Goal: Task Accomplishment & Management: Use online tool/utility

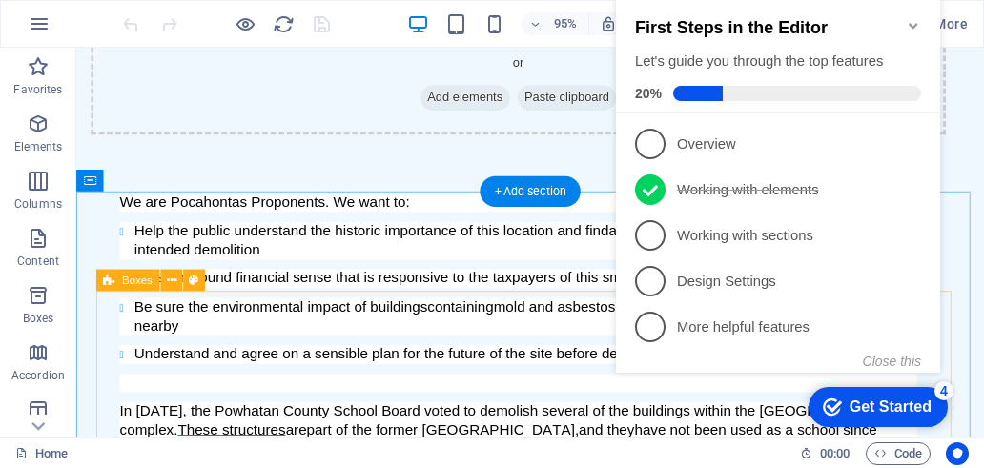
scroll to position [858, 0]
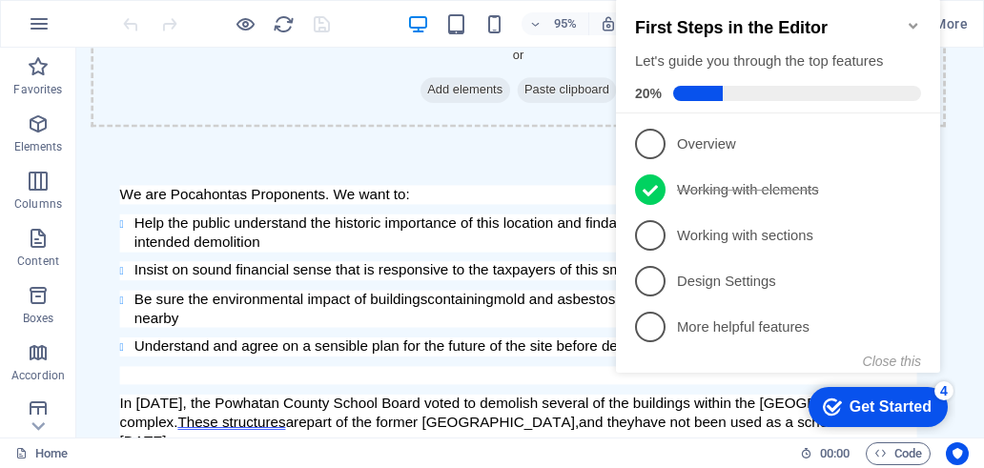
click at [915, 18] on icon "Minimize checklist" at bounding box center [913, 25] width 15 height 15
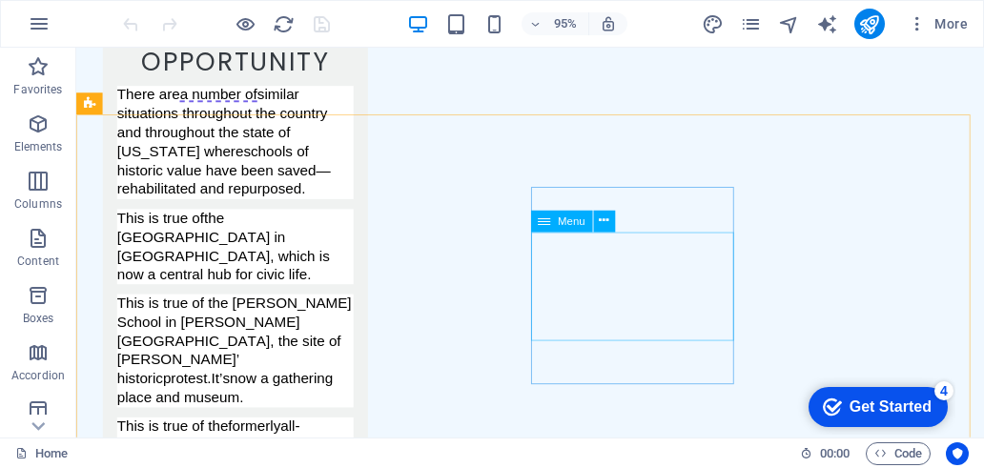
scroll to position [5711, 0]
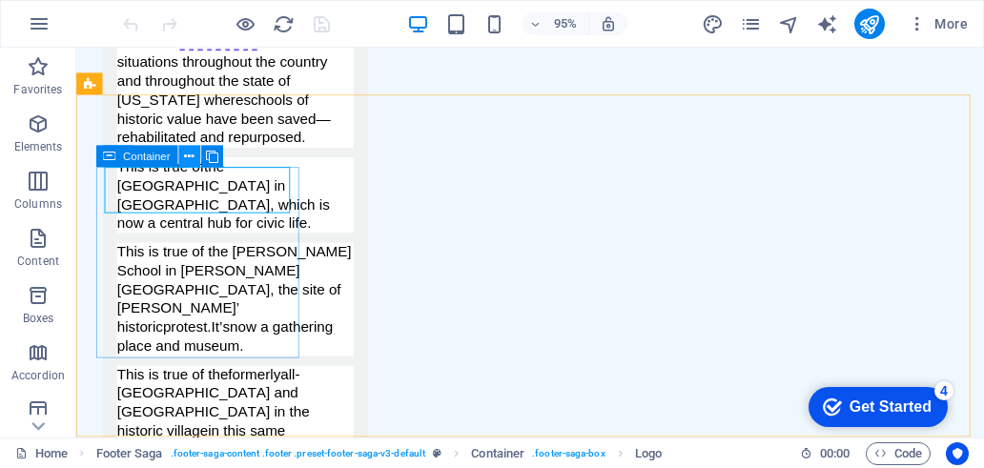
click at [193, 155] on icon at bounding box center [189, 156] width 10 height 19
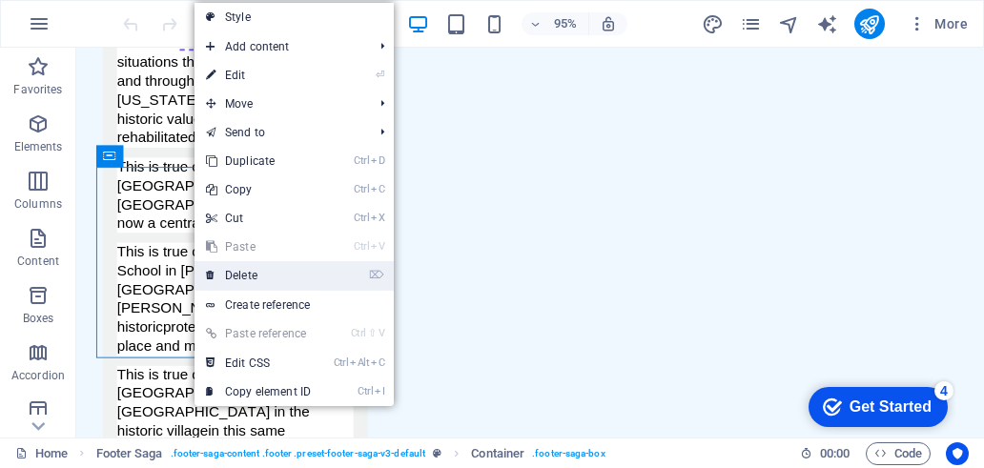
click at [253, 277] on link "⌦ Delete" at bounding box center [258, 275] width 128 height 29
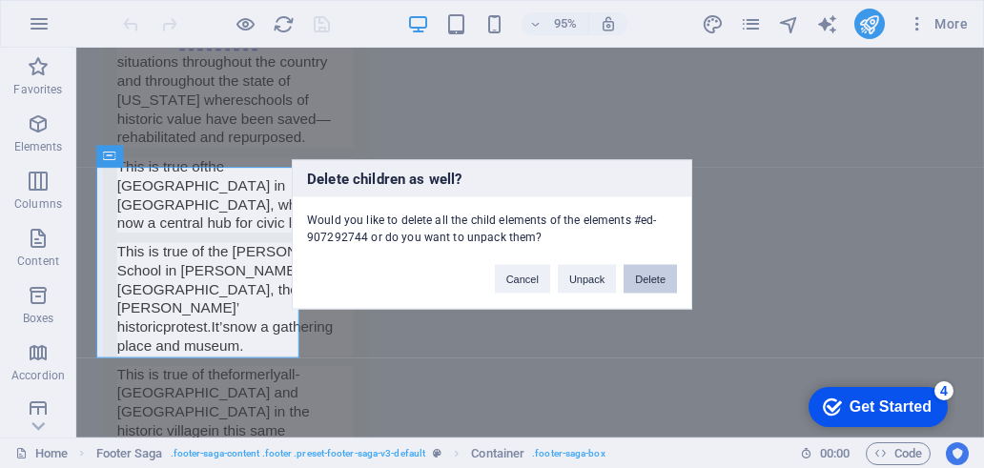
drag, startPoint x: 653, startPoint y: 276, endPoint x: 600, endPoint y: 238, distance: 65.6
click at [653, 276] on button "Delete" at bounding box center [649, 278] width 53 height 29
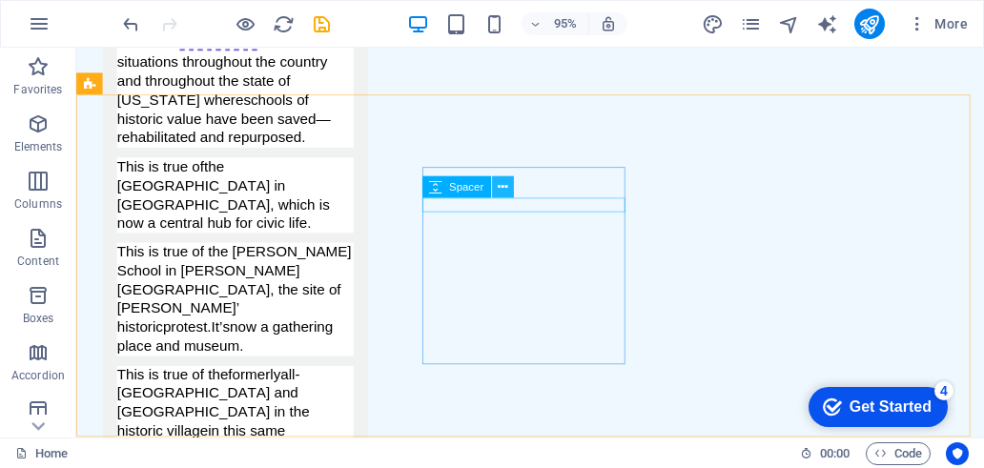
click at [499, 193] on icon at bounding box center [503, 186] width 10 height 19
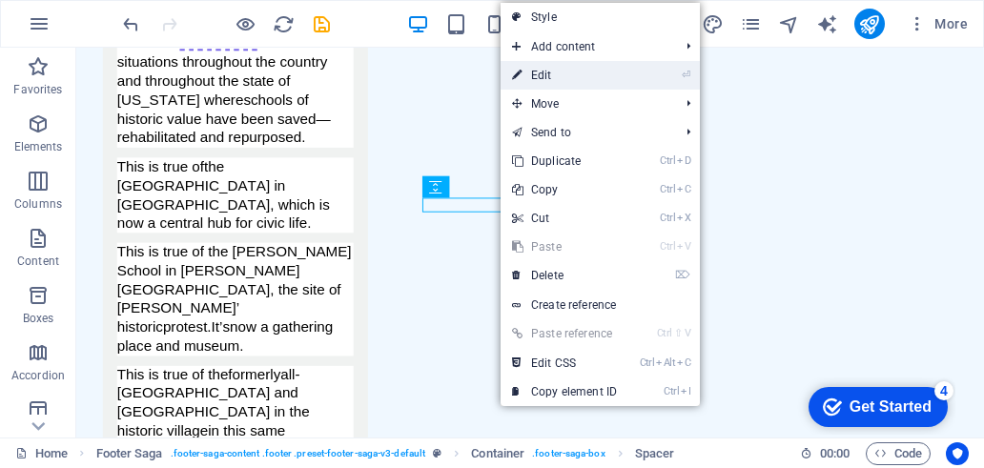
click at [606, 73] on link "⏎ Edit" at bounding box center [564, 75] width 128 height 29
select select "px"
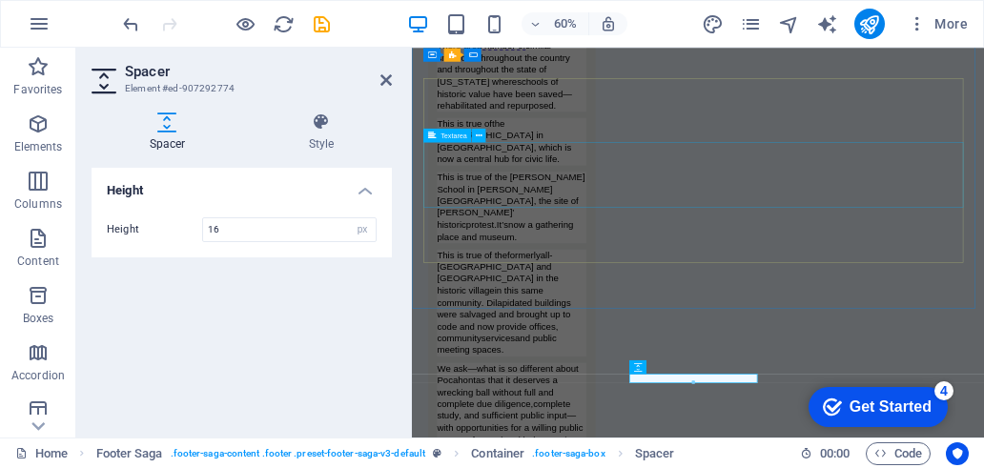
scroll to position [5470, 0]
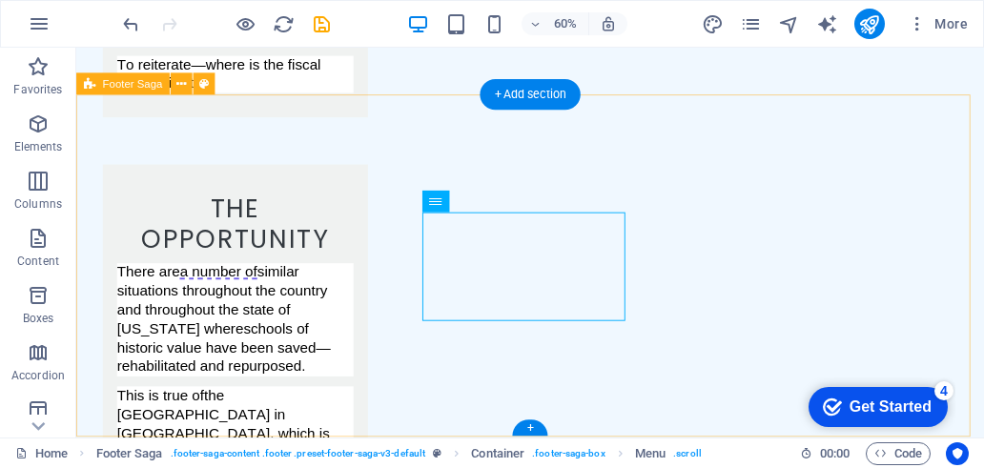
scroll to position [5711, 0]
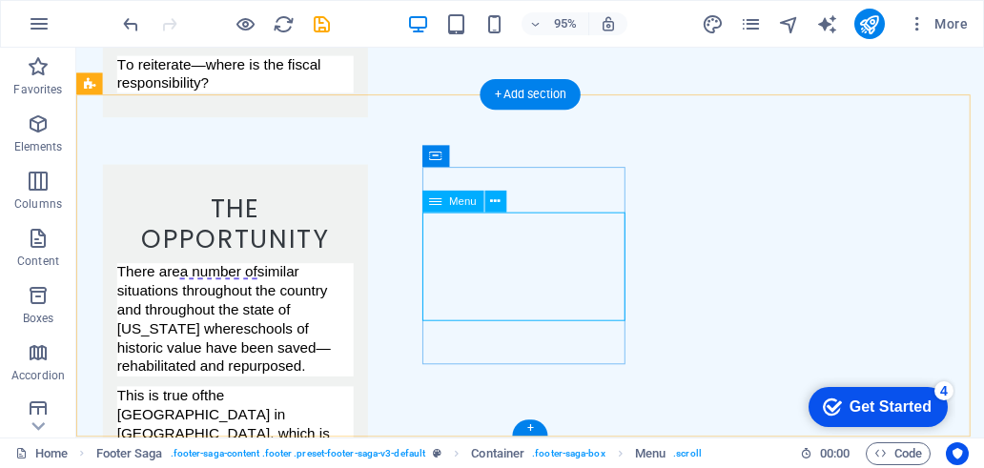
select select
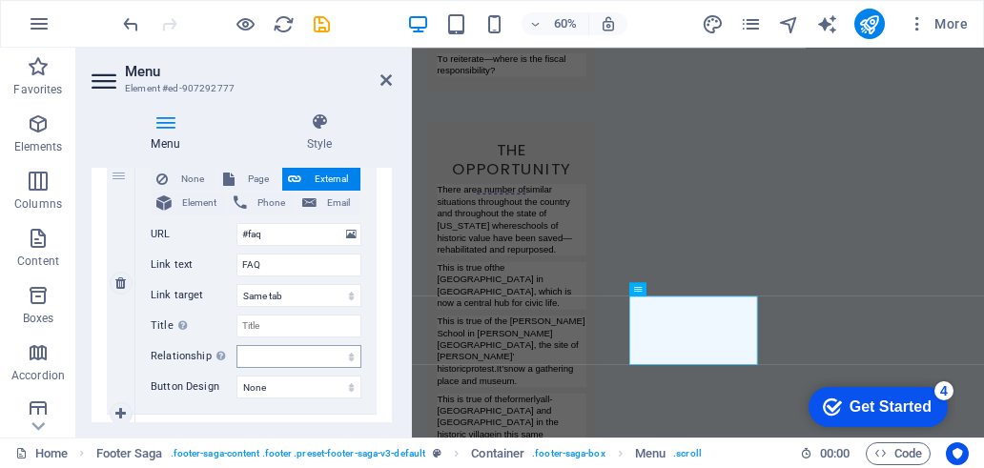
scroll to position [953, 0]
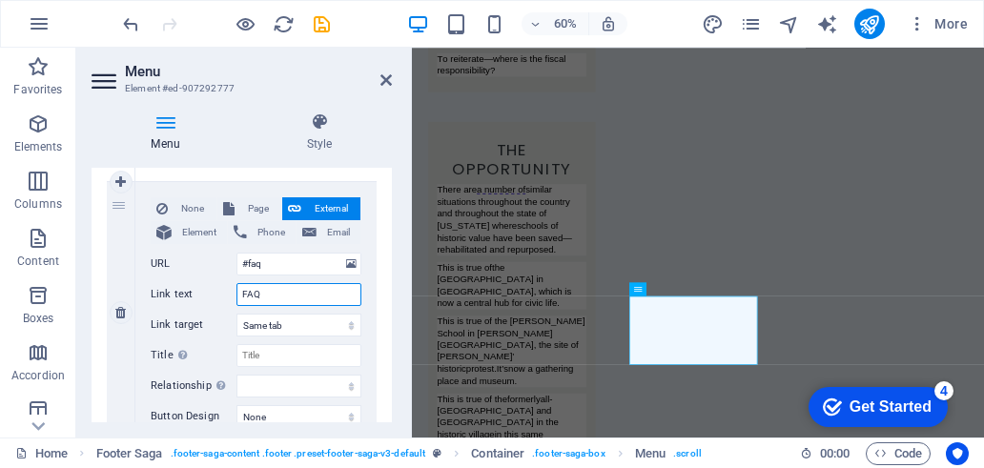
drag, startPoint x: 269, startPoint y: 290, endPoint x: 235, endPoint y: 295, distance: 33.7
click at [235, 295] on div "Link text FAQ" at bounding box center [256, 294] width 211 height 23
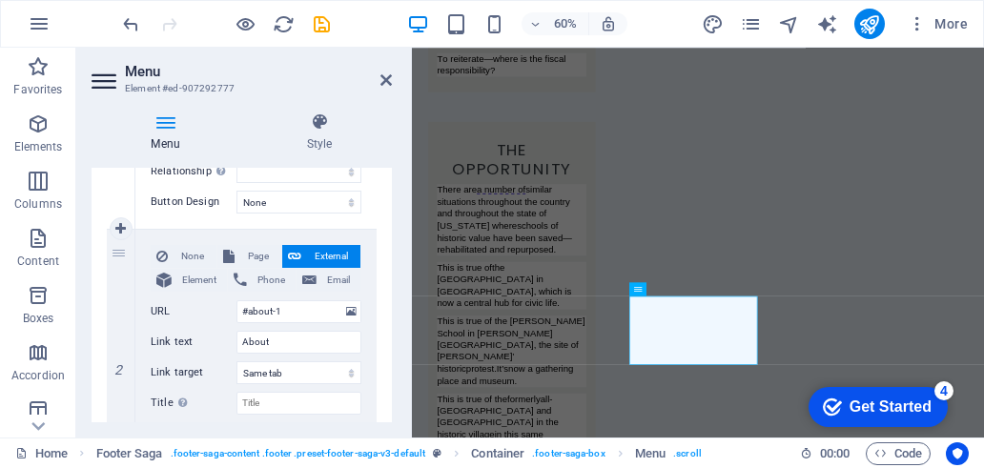
scroll to position [477, 0]
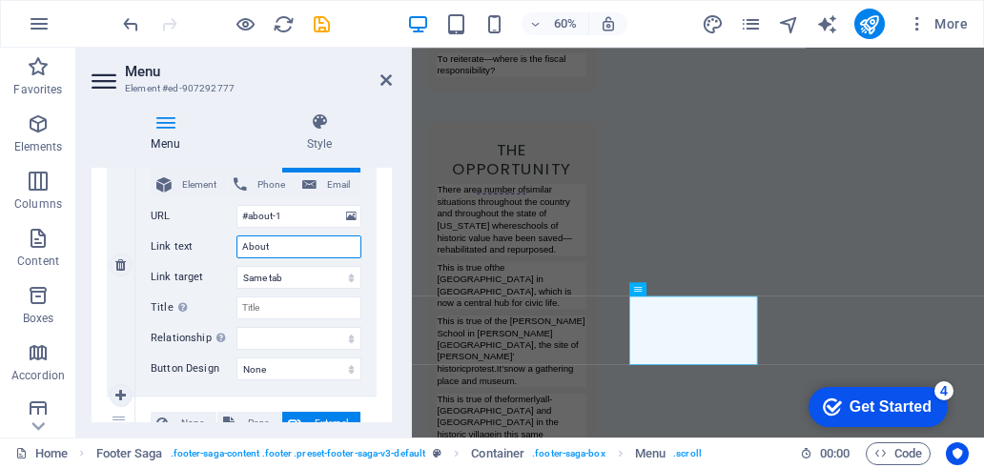
click at [290, 245] on input "About" at bounding box center [298, 246] width 125 height 23
drag, startPoint x: 283, startPoint y: 241, endPoint x: 220, endPoint y: 245, distance: 63.0
click at [220, 245] on div "Link text About" at bounding box center [256, 246] width 211 height 23
paste input "The Impasse"
type input "The Impasse"
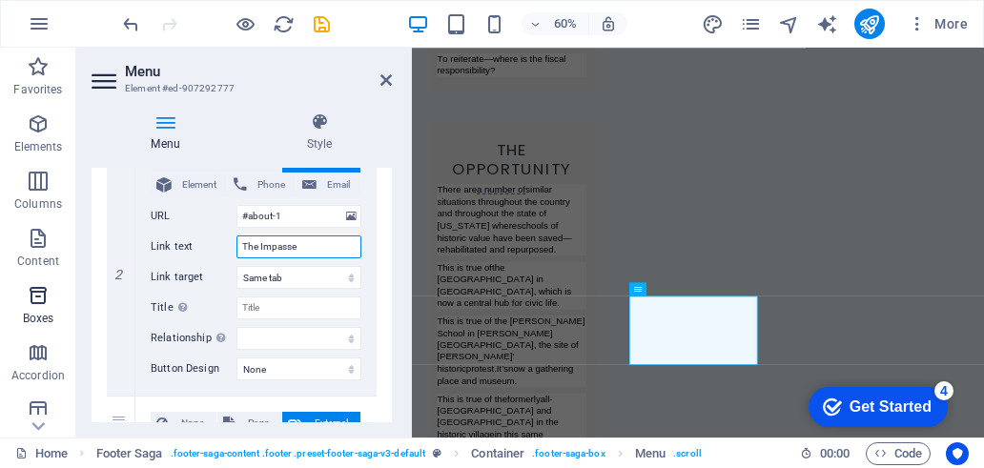
select select
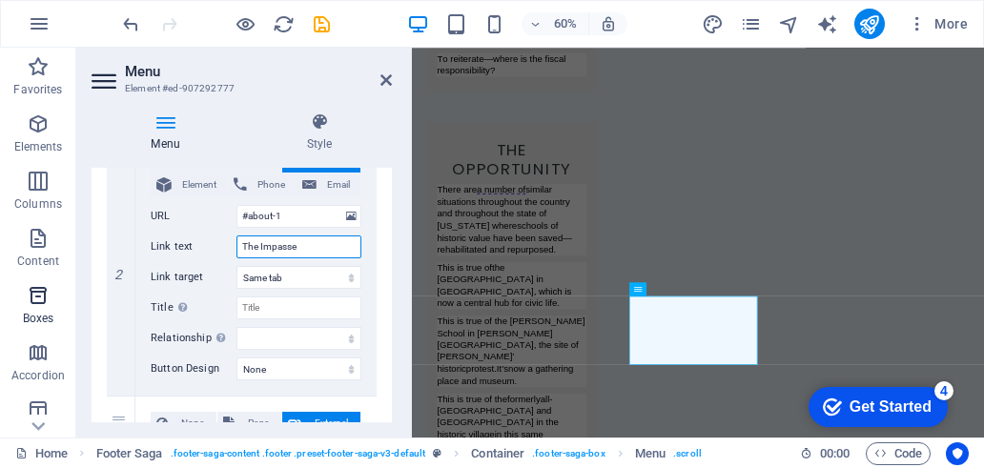
type input "The Impasse"
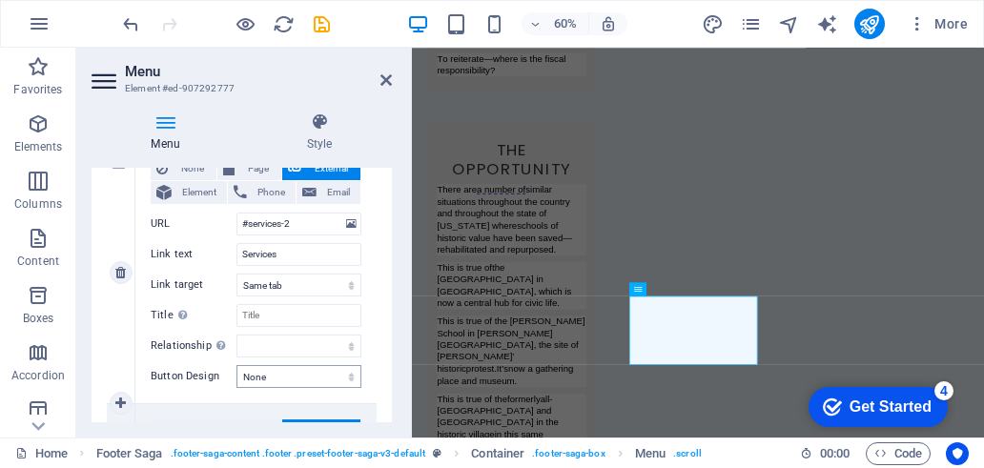
scroll to position [763, 0]
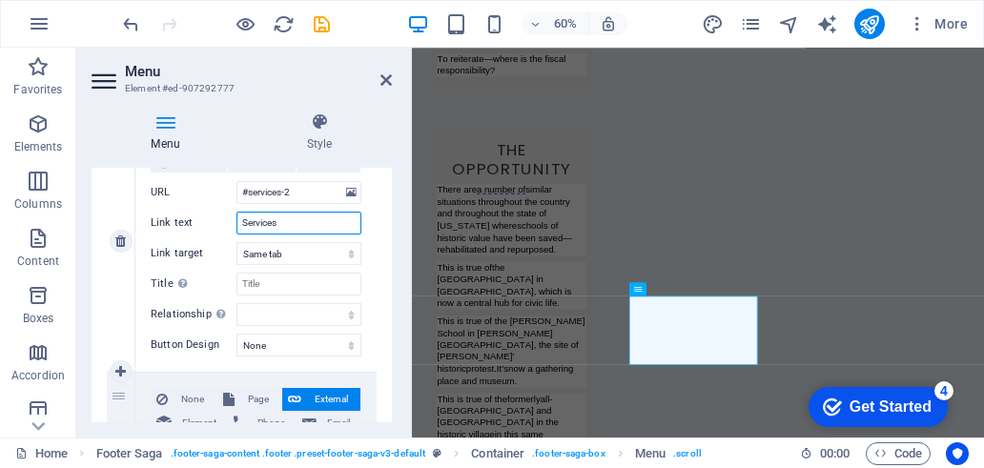
drag, startPoint x: 288, startPoint y: 223, endPoint x: 217, endPoint y: 222, distance: 70.5
click at [217, 222] on div "Link text Services" at bounding box center [256, 223] width 211 height 23
paste input "The History"
type input "The History"
select select
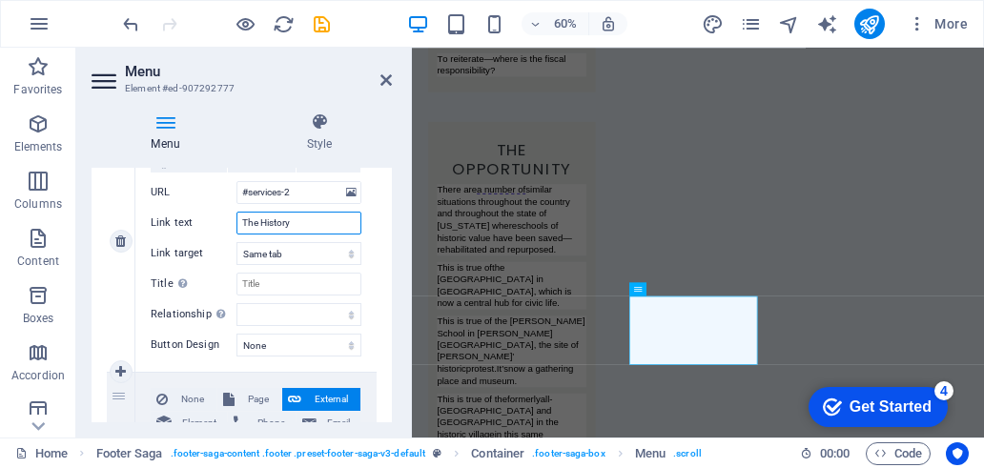
select select
type input "The History"
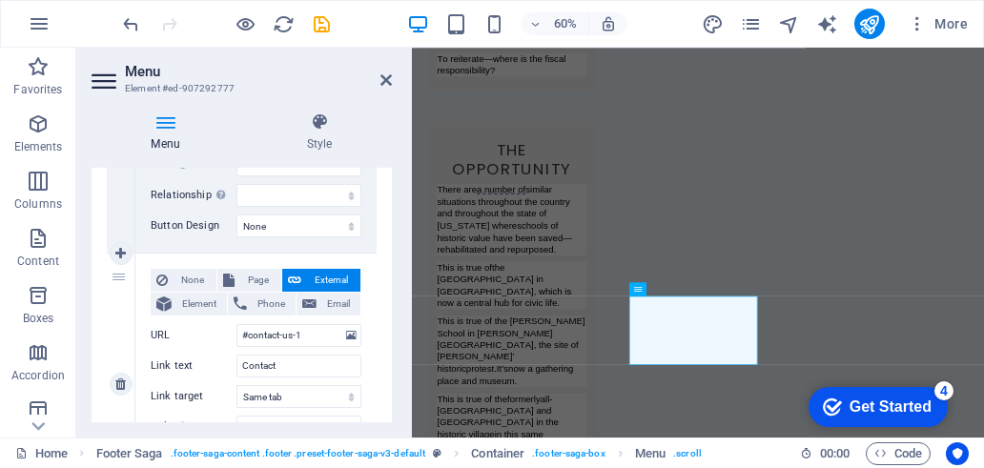
scroll to position [1049, 0]
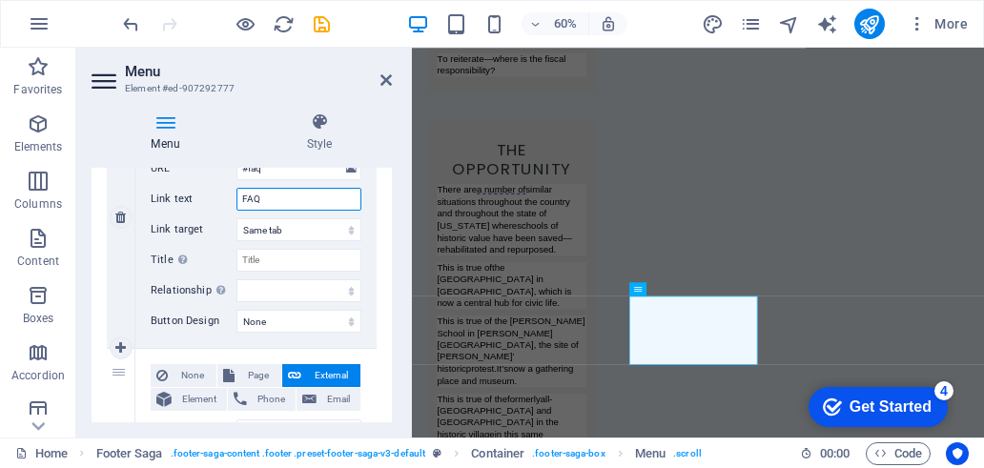
click at [259, 196] on input "FAQ" at bounding box center [298, 199] width 125 height 23
paste input "Dollars and Sense"
type input "Dollars and Sense"
select select
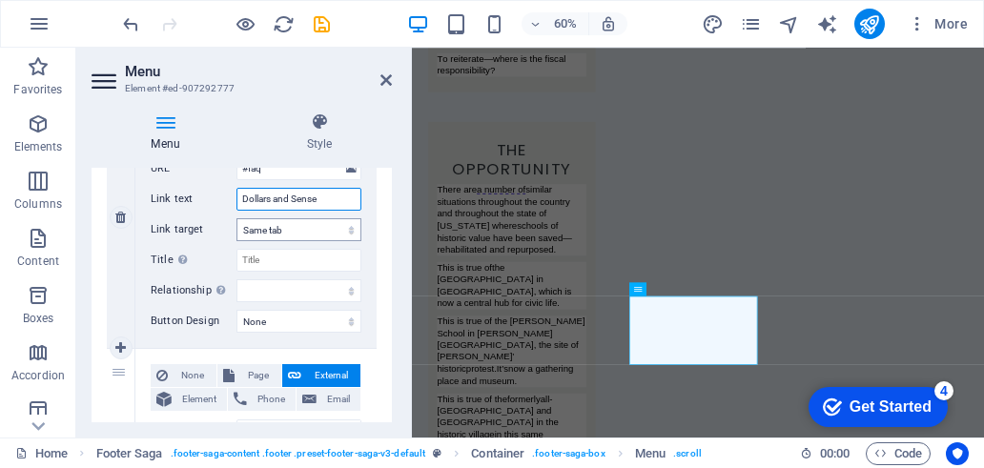
select select
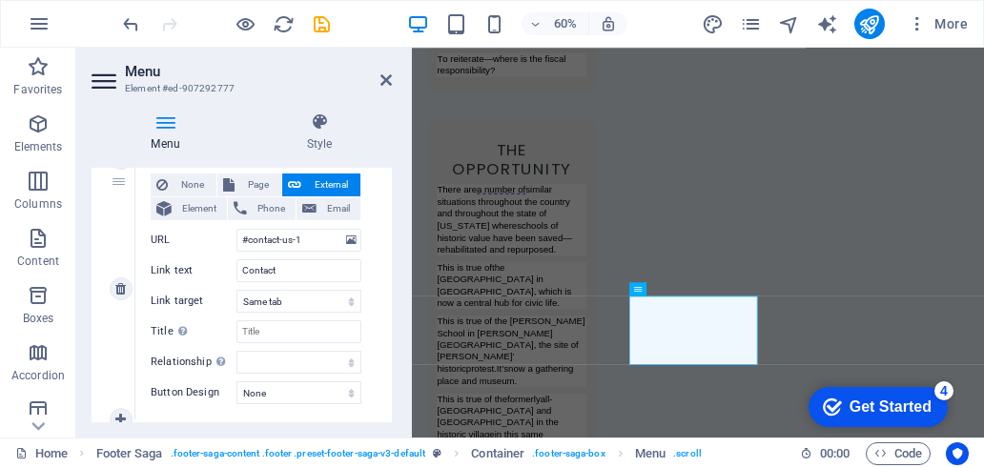
scroll to position [1289, 0]
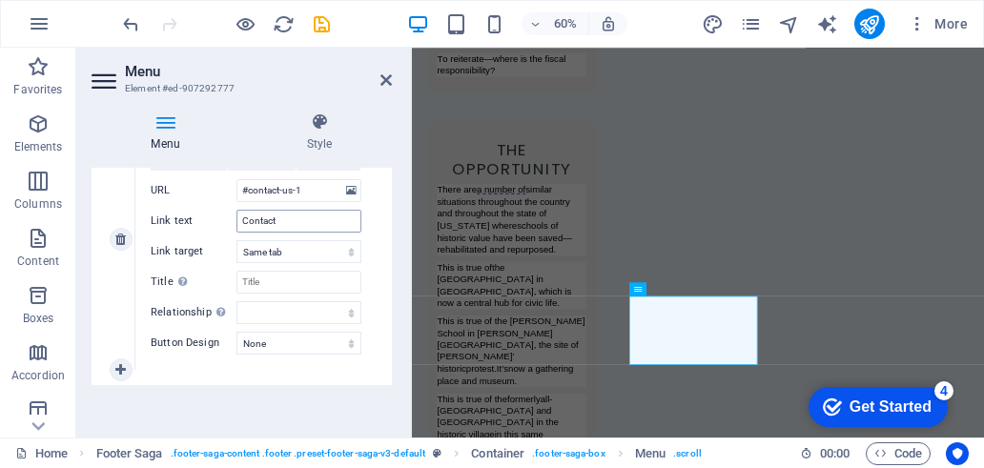
type input "Dollars and Sense"
click at [275, 225] on input "Contact" at bounding box center [298, 221] width 125 height 23
paste input "The Opportunity"
type input "The Opportunity"
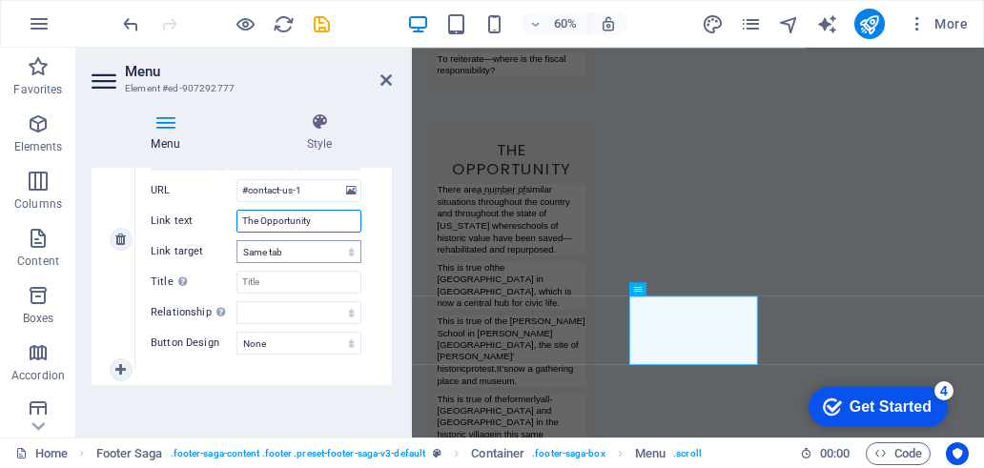
select select
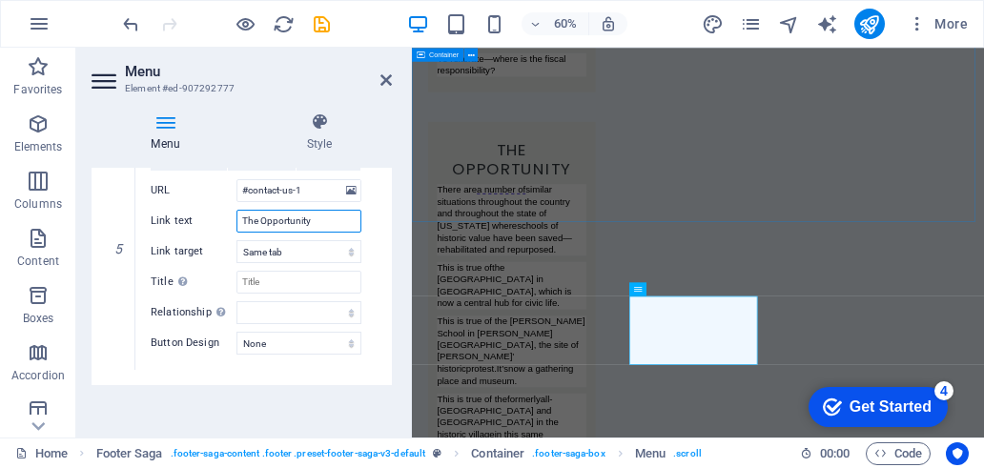
type input "The Opportunity"
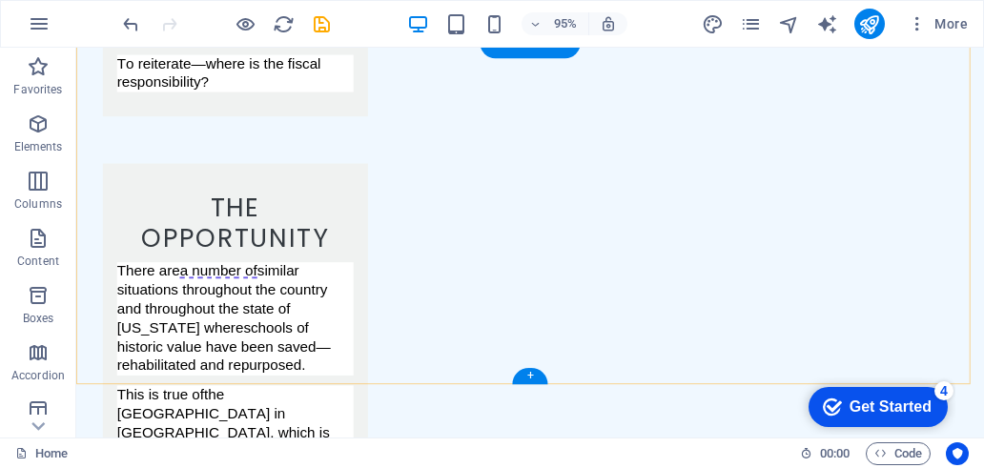
scroll to position [5710, 0]
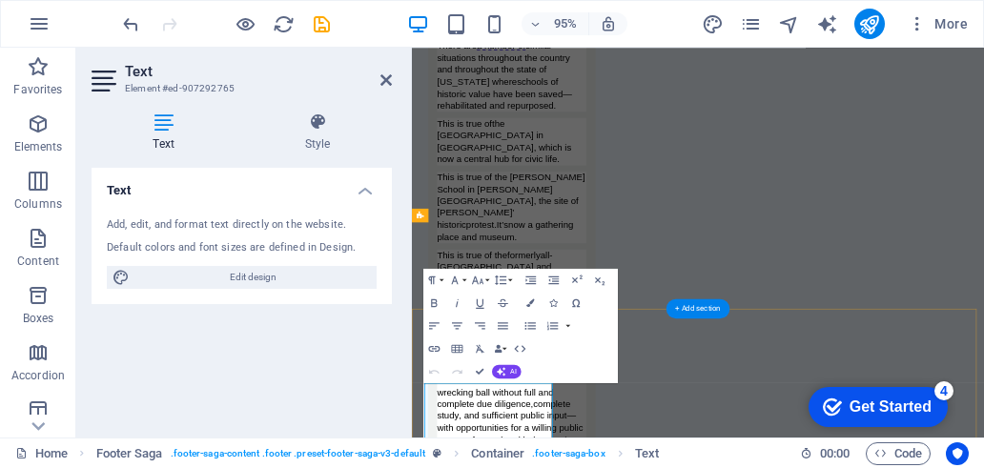
scroll to position [5470, 0]
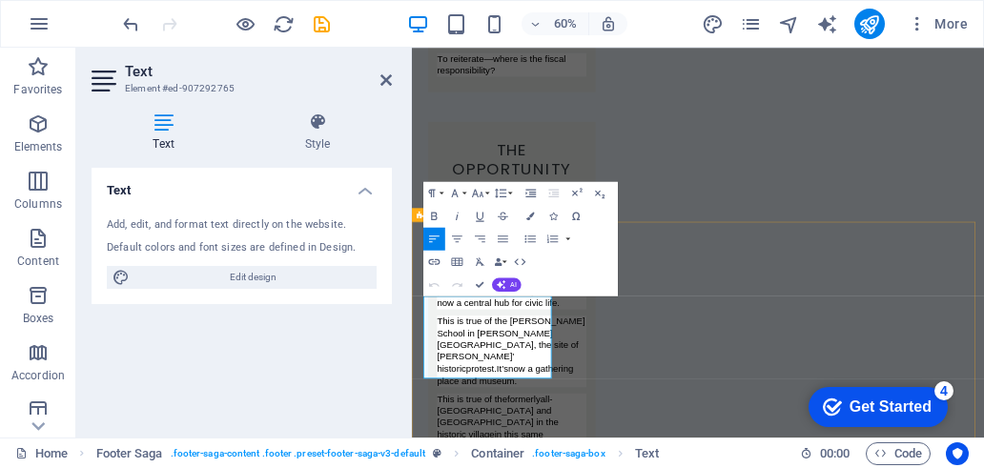
drag, startPoint x: 608, startPoint y: 576, endPoint x: 433, endPoint y: 469, distance: 205.3
drag, startPoint x: 435, startPoint y: 485, endPoint x: 607, endPoint y: 613, distance: 214.7
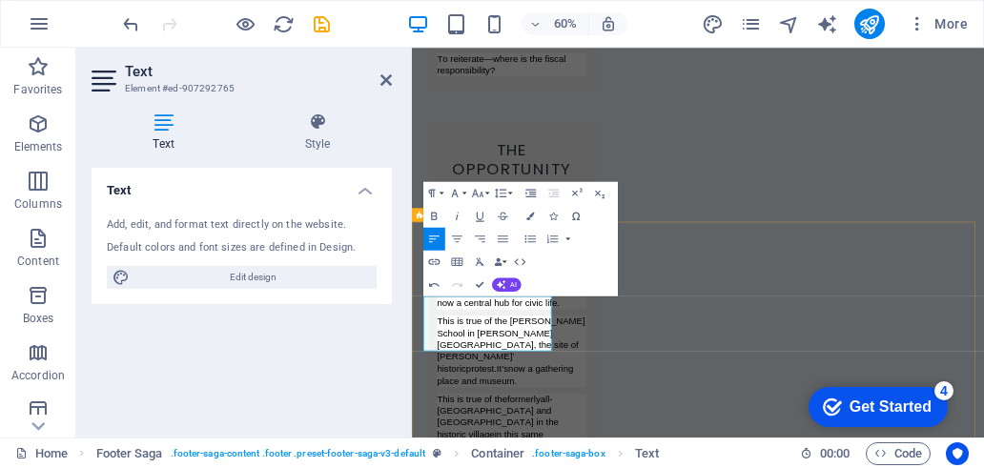
select select "footer"
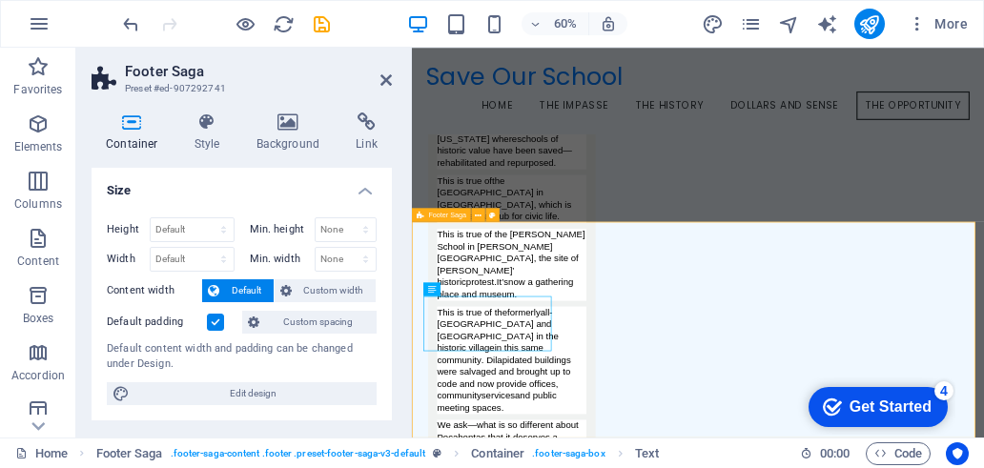
scroll to position [5230, 0]
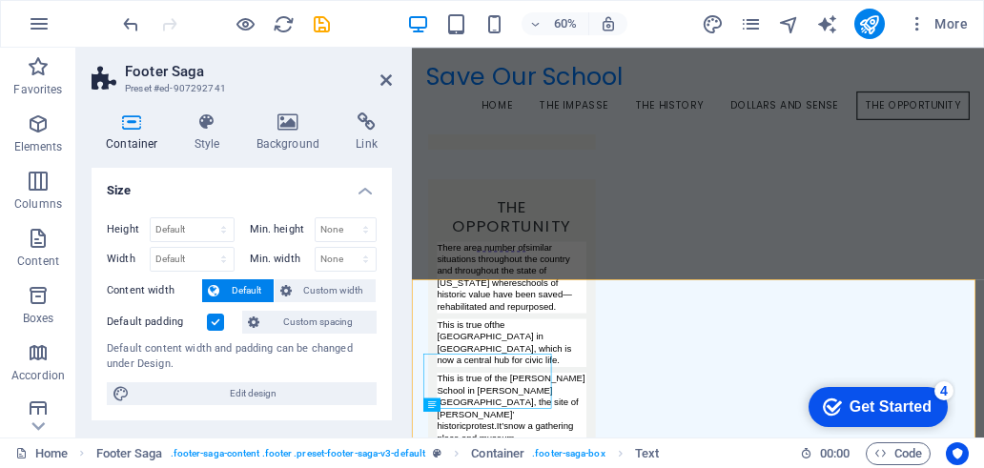
click at [392, 76] on aside "Footer Saga Preset #ed-907292741 Container Style Background Link Size Height De…" at bounding box center [244, 243] width 336 height 390
click at [324, 25] on icon "save" at bounding box center [322, 24] width 22 height 22
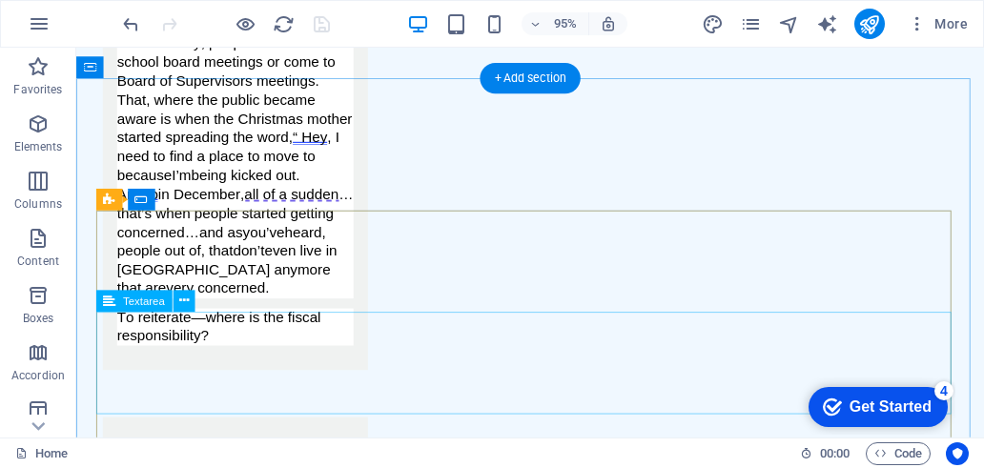
scroll to position [5233, 0]
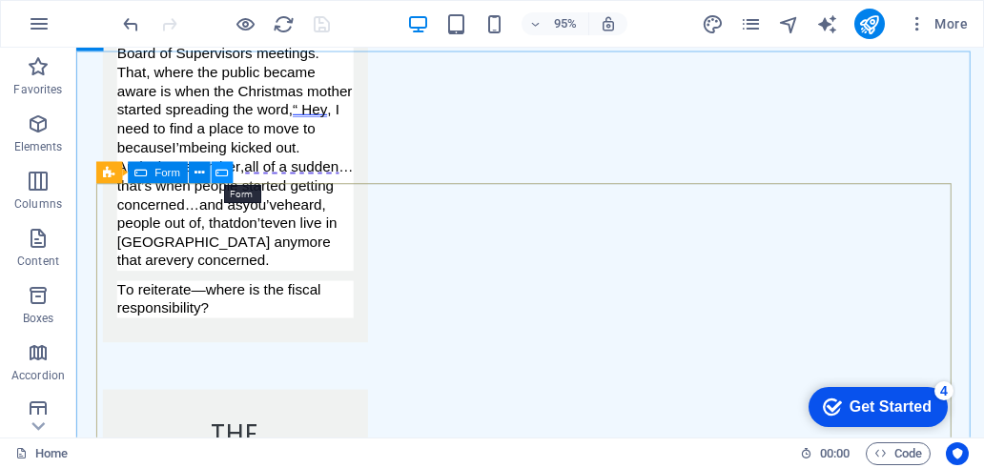
click at [221, 169] on icon at bounding box center [221, 172] width 12 height 19
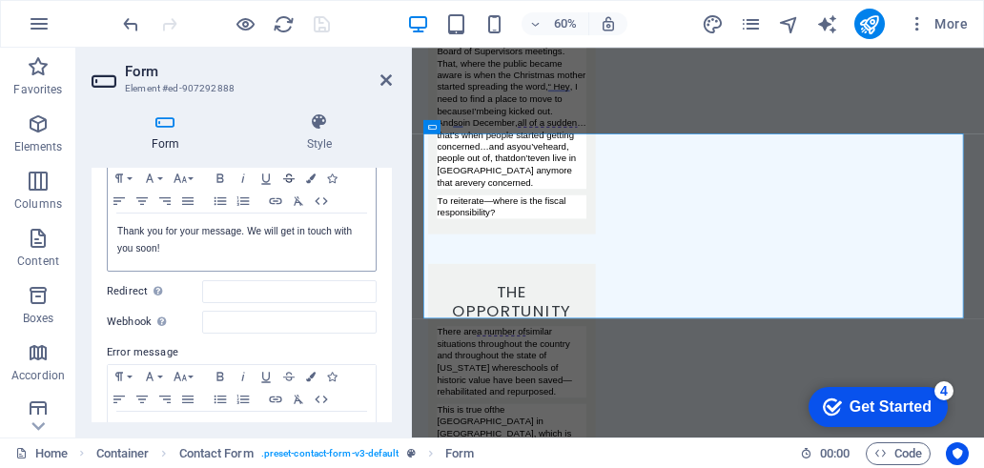
scroll to position [191, 0]
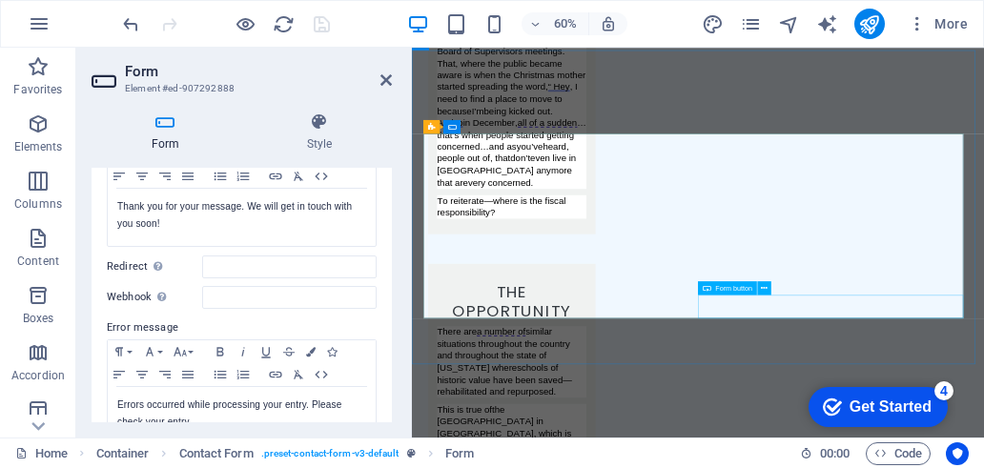
click at [761, 290] on icon at bounding box center [764, 287] width 7 height 12
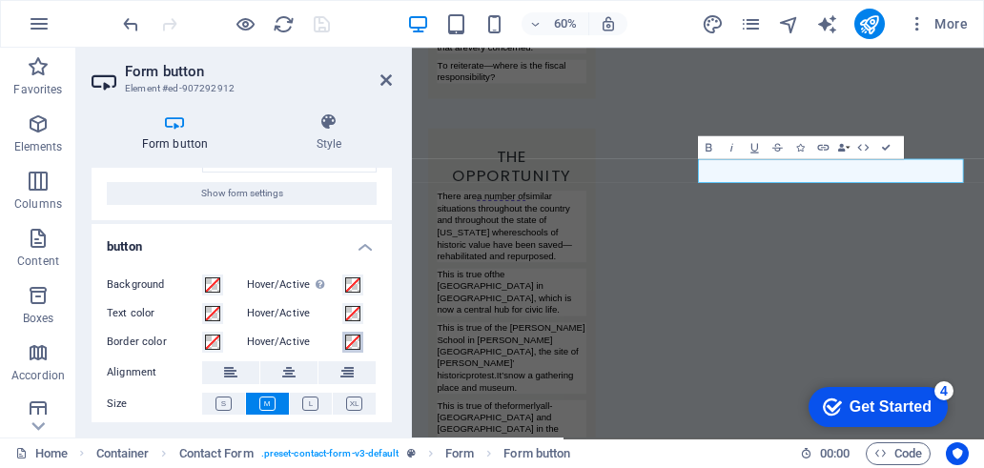
scroll to position [0, 0]
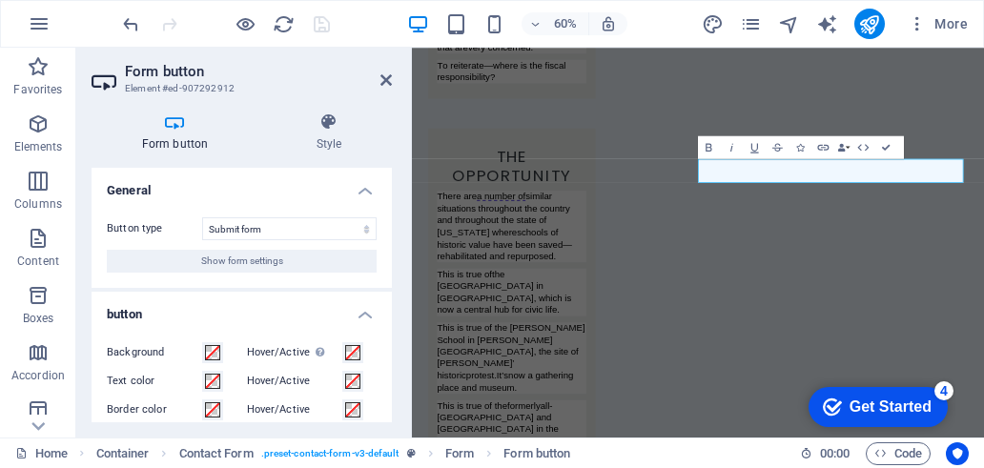
click at [364, 195] on h4 "General" at bounding box center [242, 185] width 300 height 34
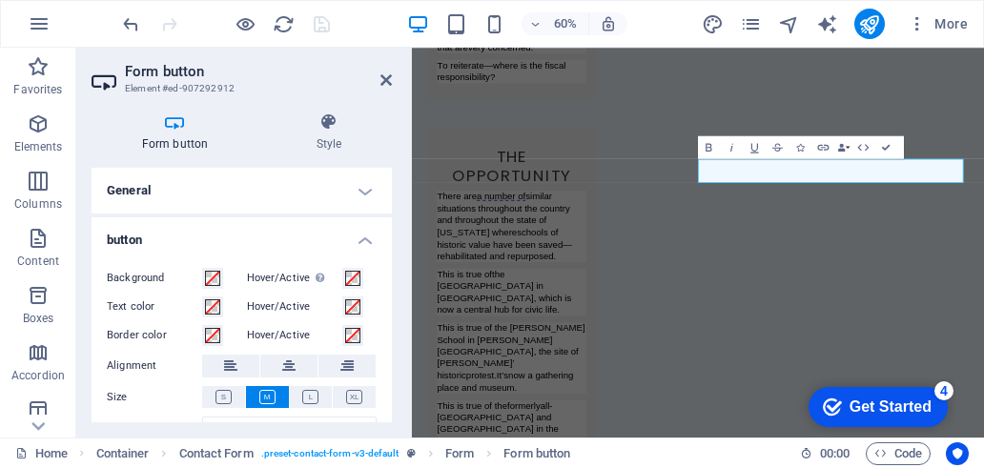
click at [364, 195] on h4 "General" at bounding box center [242, 191] width 300 height 46
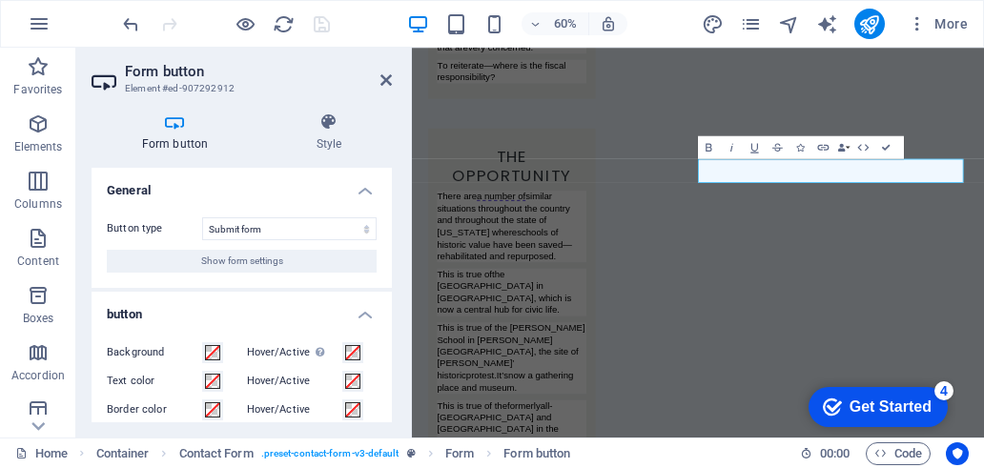
click at [176, 126] on icon at bounding box center [175, 121] width 167 height 19
click at [386, 81] on icon at bounding box center [385, 79] width 11 height 15
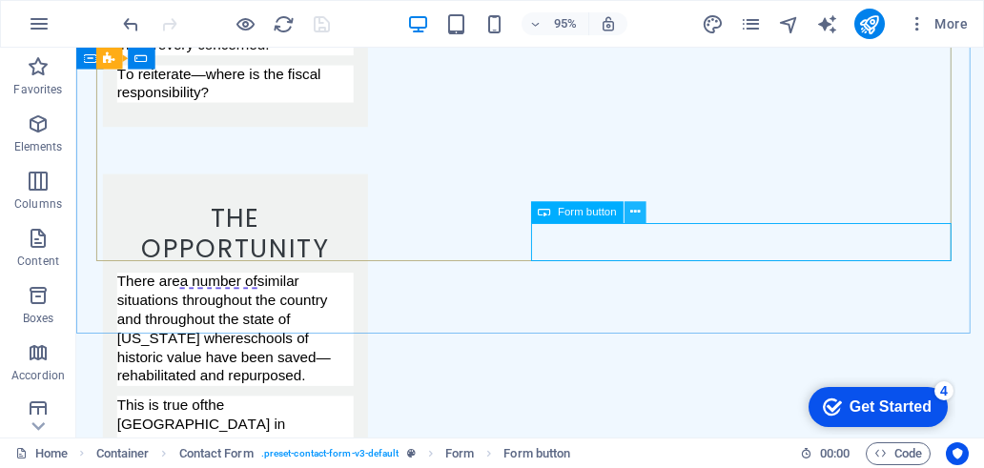
click at [639, 211] on icon at bounding box center [635, 212] width 10 height 19
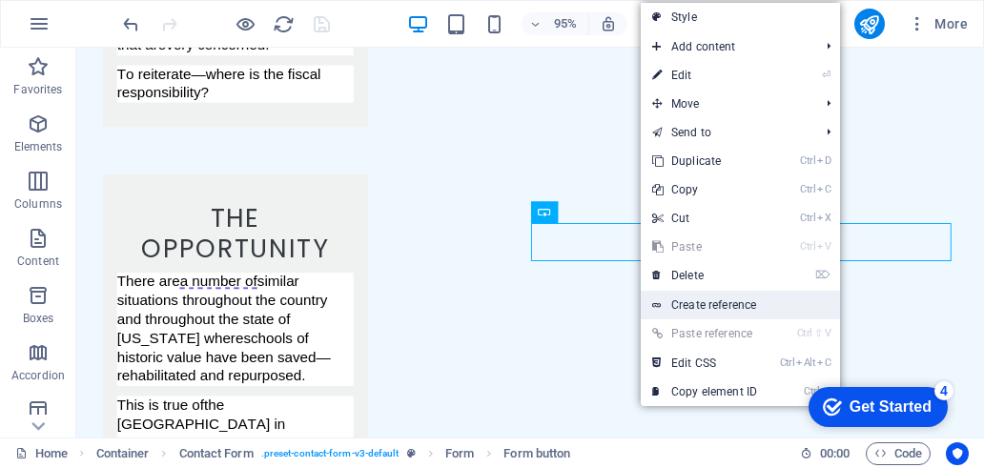
click at [713, 310] on link "Create reference" at bounding box center [740, 305] width 199 height 29
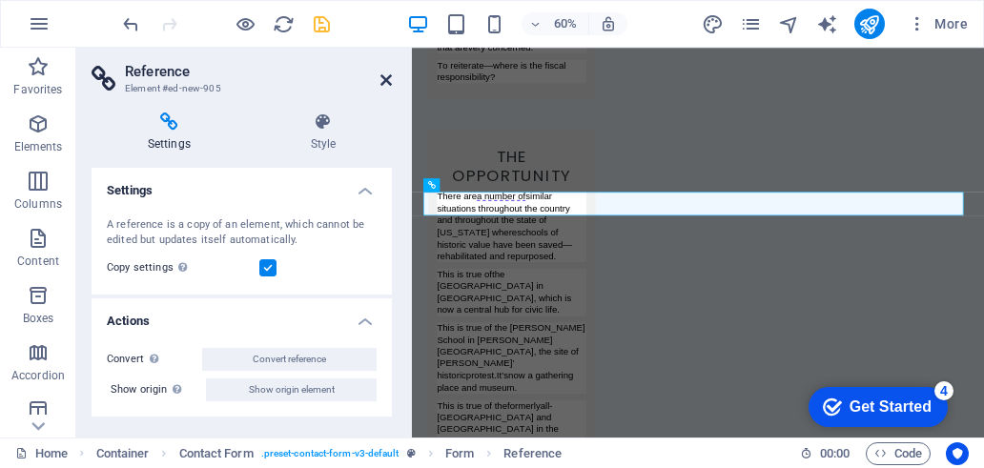
drag, startPoint x: 381, startPoint y: 71, endPoint x: 315, endPoint y: 51, distance: 69.7
click at [382, 72] on icon at bounding box center [385, 79] width 11 height 15
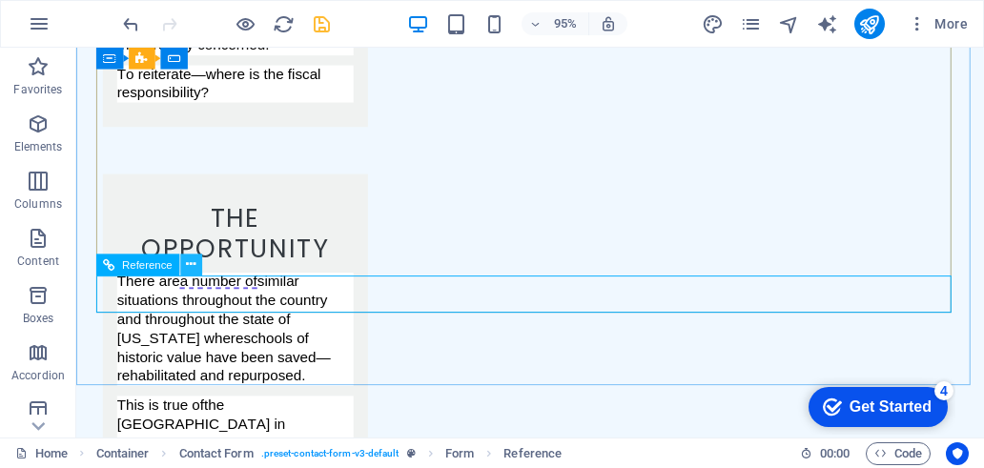
click at [188, 269] on icon at bounding box center [191, 264] width 10 height 19
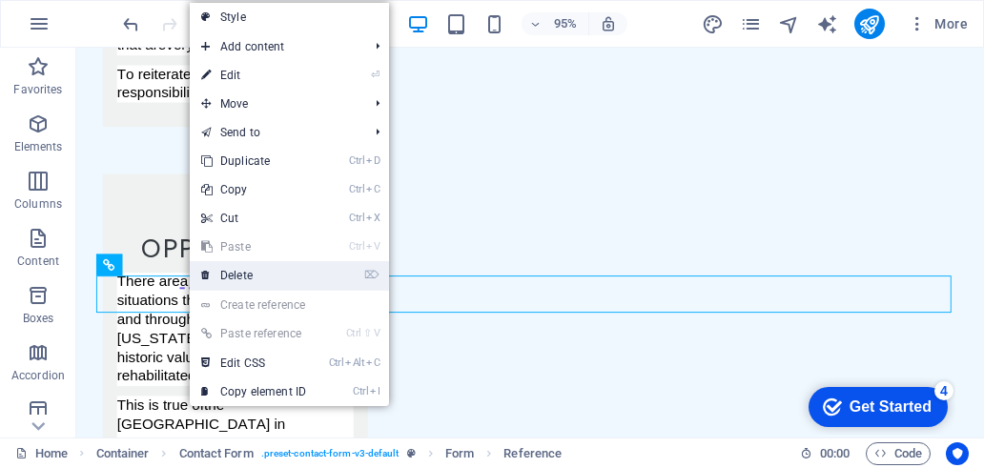
drag, startPoint x: 232, startPoint y: 271, endPoint x: 157, endPoint y: 245, distance: 78.7
click at [232, 271] on link "⌦ Delete" at bounding box center [254, 275] width 128 height 29
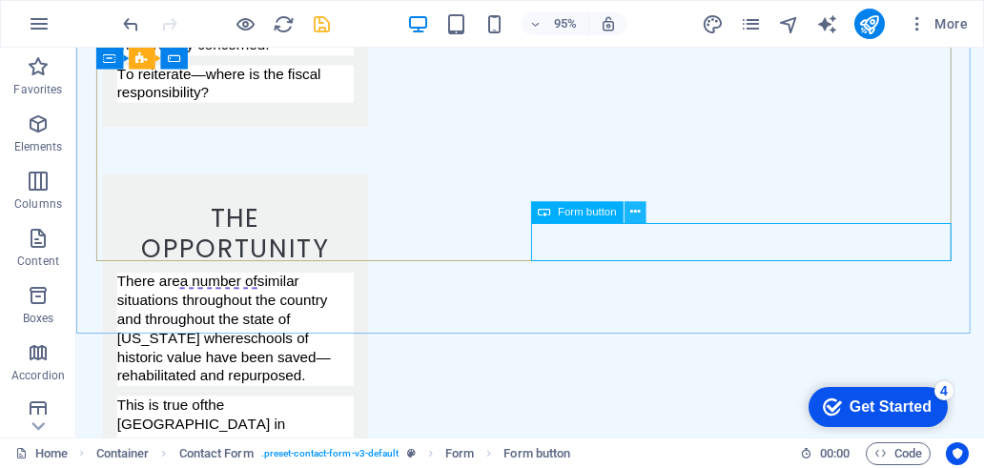
click at [633, 212] on icon at bounding box center [635, 212] width 10 height 19
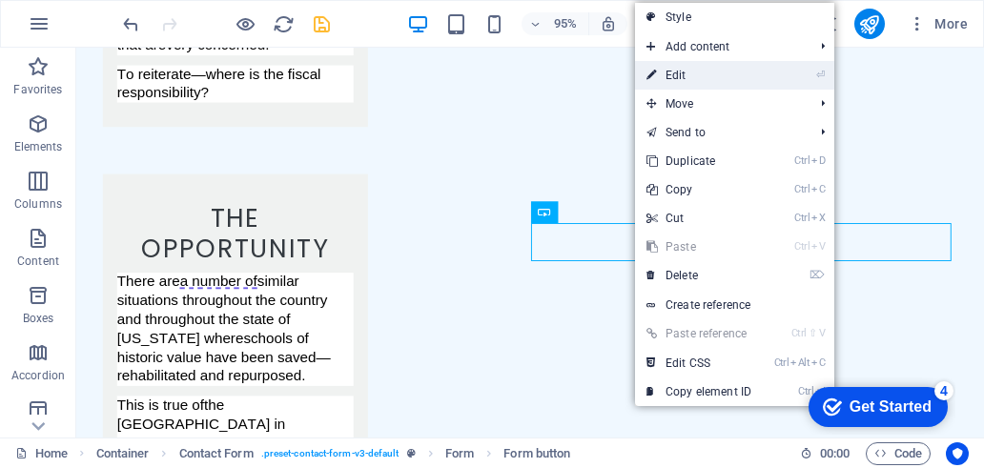
click at [721, 83] on link "⏎ Edit" at bounding box center [699, 75] width 128 height 29
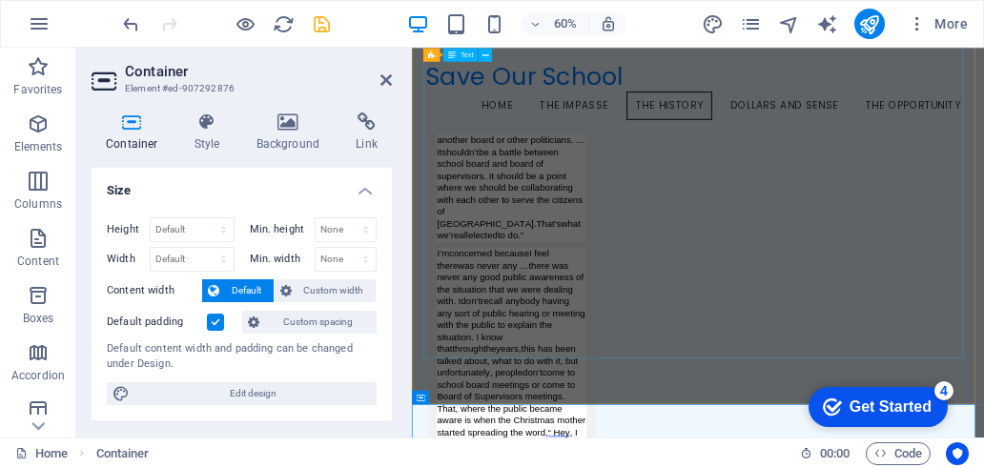
scroll to position [4457, 0]
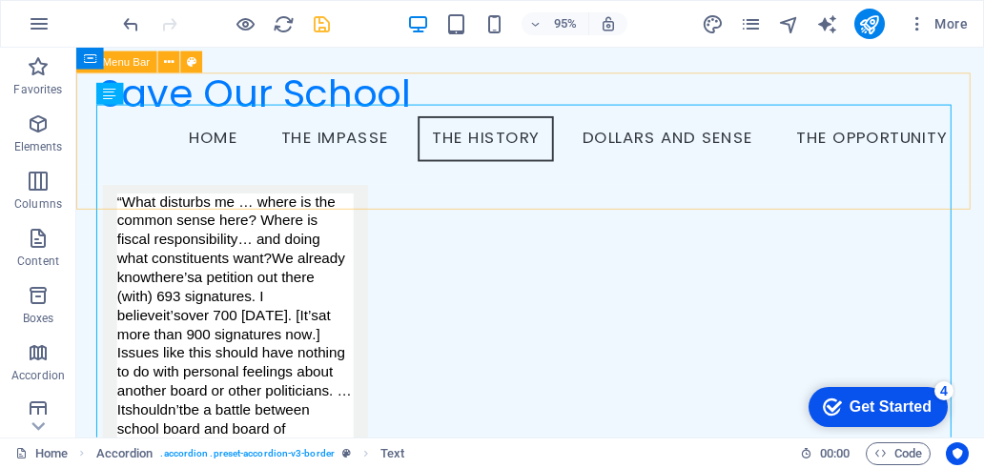
scroll to position [4267, 0]
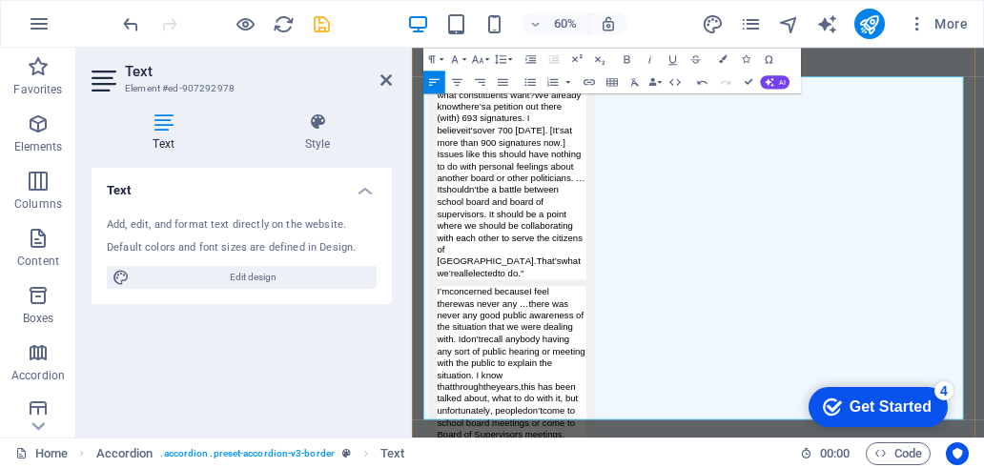
scroll to position [4602, 0]
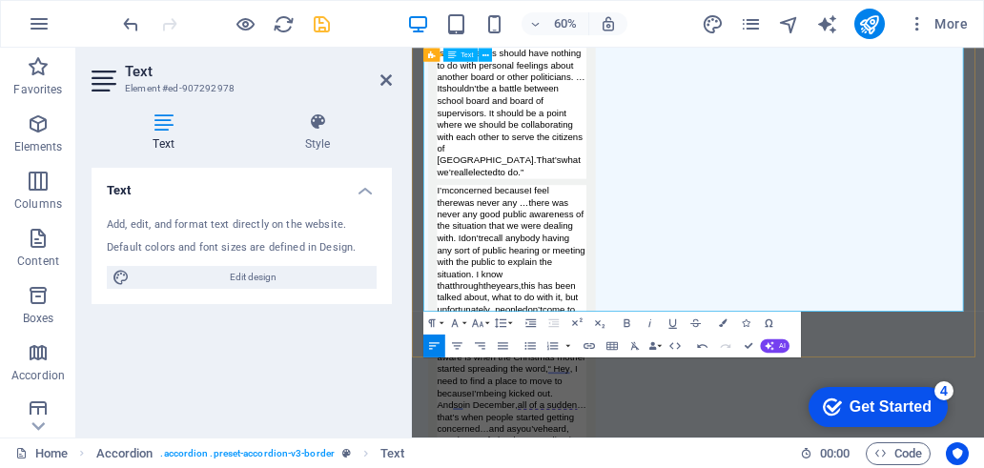
scroll to position [4793, 0]
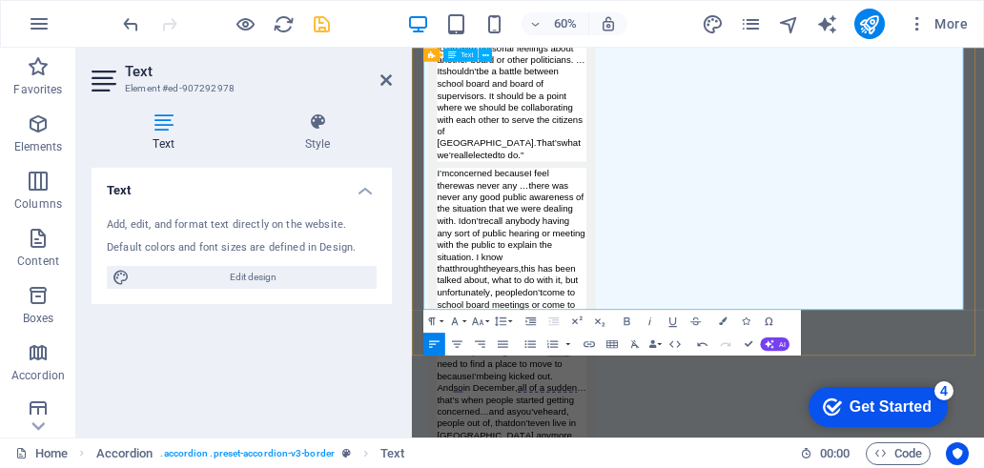
drag, startPoint x: 707, startPoint y: 380, endPoint x: 1243, endPoint y: 389, distance: 535.8
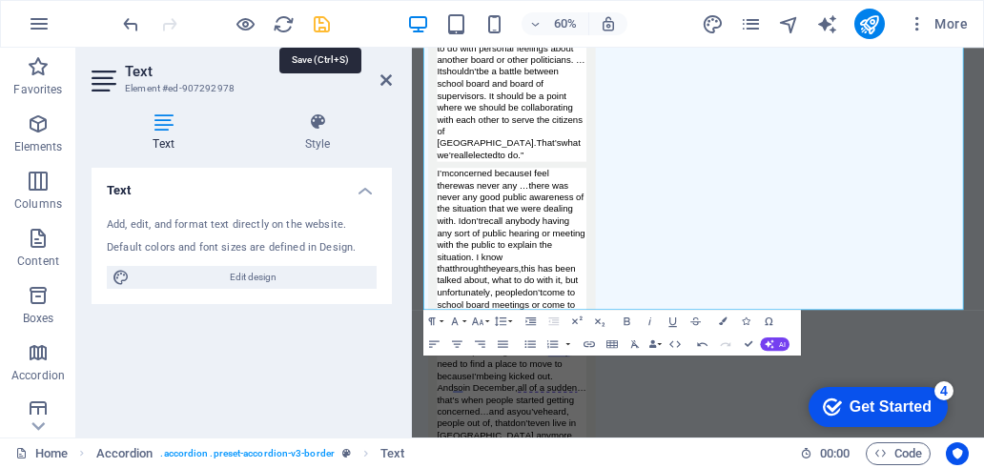
click at [328, 24] on icon "save" at bounding box center [322, 24] width 22 height 22
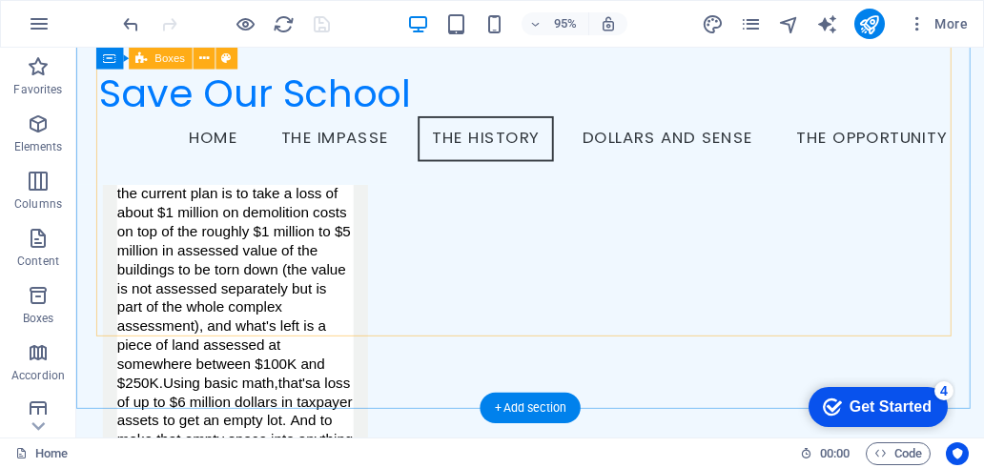
scroll to position [3399, 0]
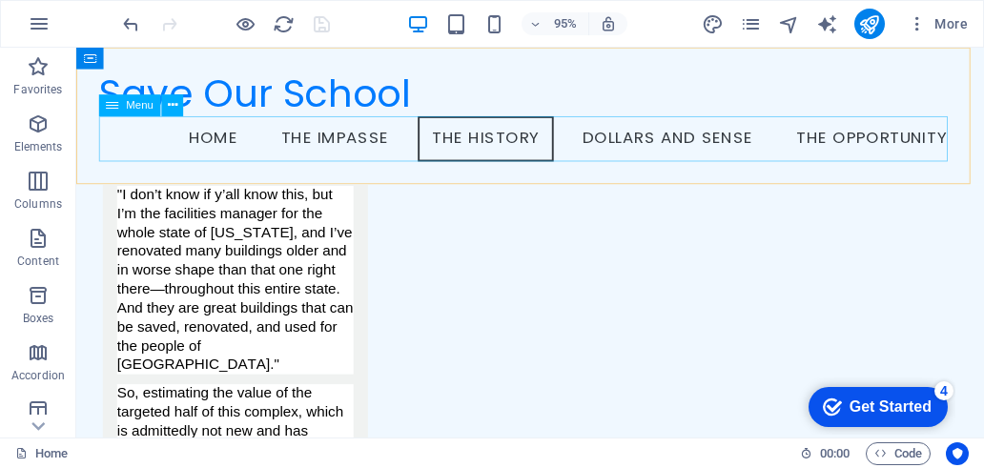
click at [658, 142] on nav "Home The Impasse The History Dollars and Sense The Opportunity" at bounding box center [553, 144] width 907 height 48
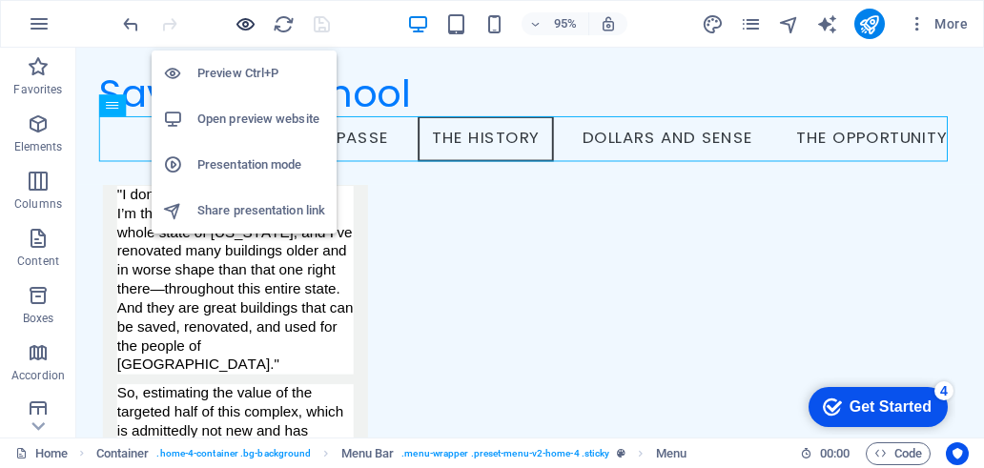
click at [242, 28] on icon "button" at bounding box center [245, 24] width 22 height 22
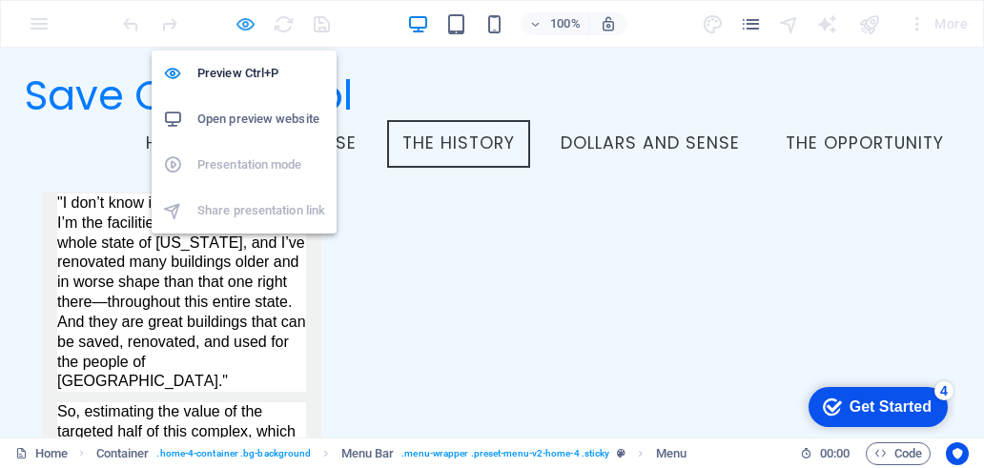
scroll to position [0, 0]
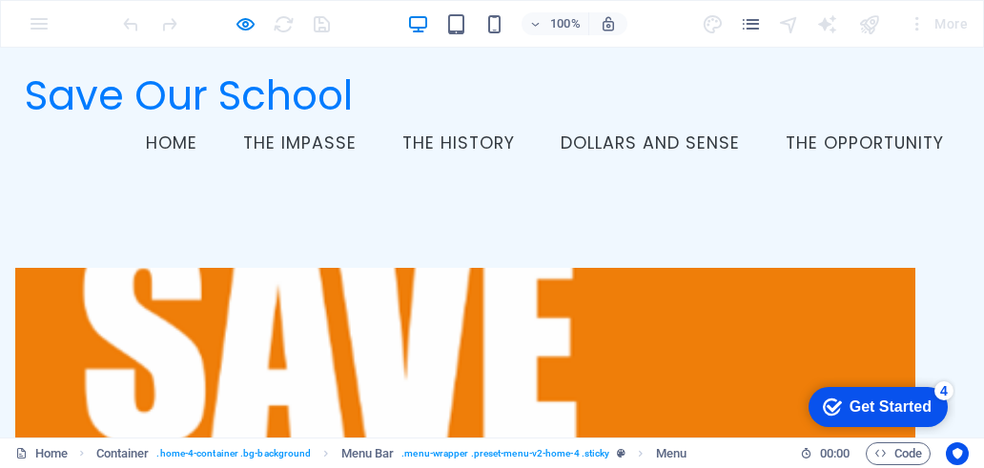
click at [648, 144] on link "Dollars and Sense" at bounding box center [650, 144] width 210 height 48
click at [479, 141] on link "The History" at bounding box center [458, 144] width 143 height 48
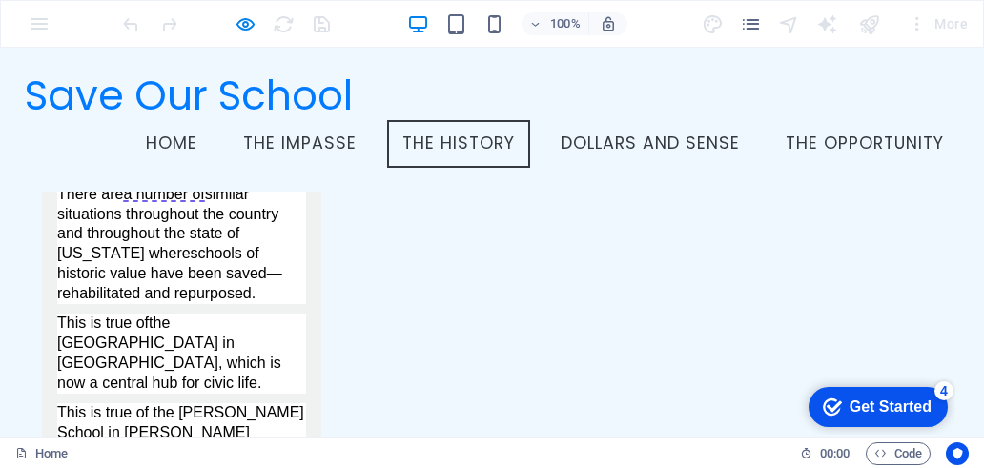
scroll to position [1690, 0]
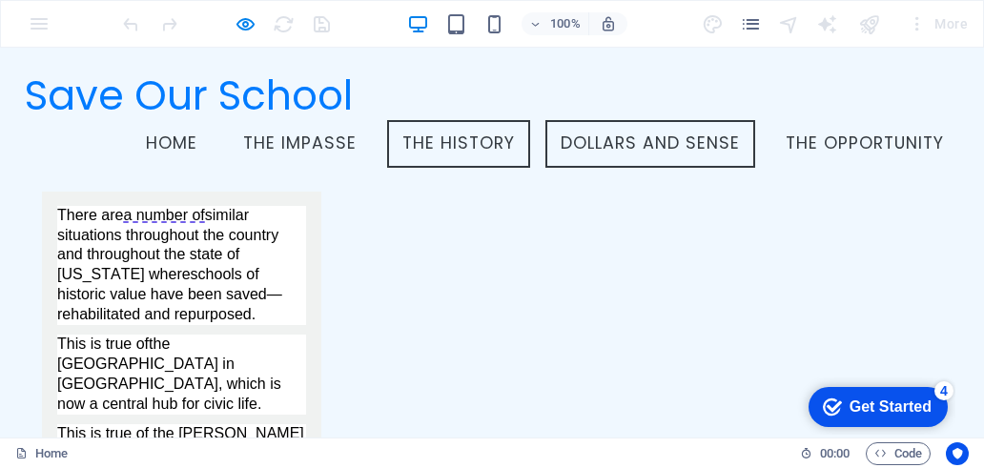
click at [601, 142] on link "Dollars and Sense" at bounding box center [650, 144] width 210 height 48
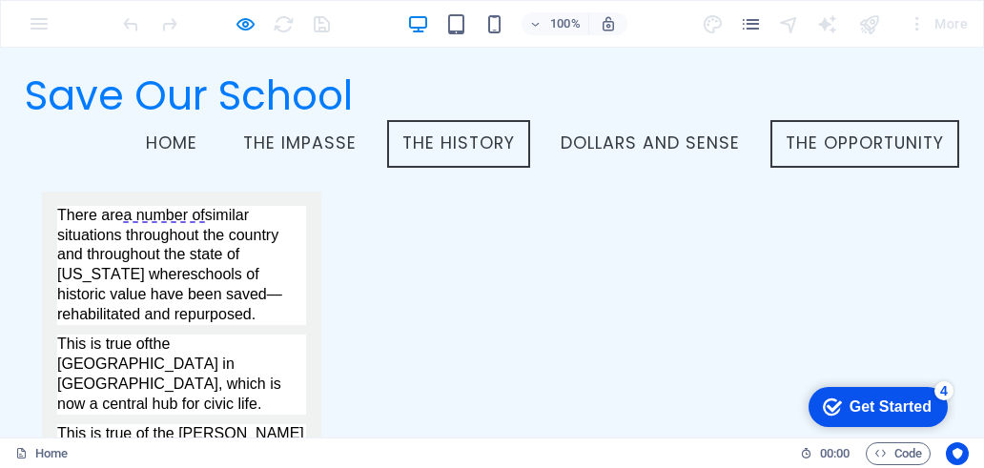
click at [784, 141] on link "The Opportunity" at bounding box center [864, 144] width 189 height 48
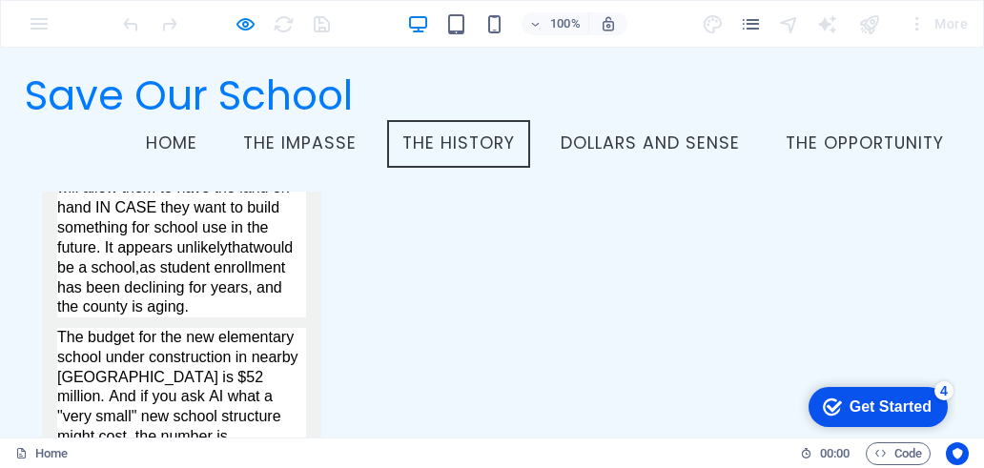
scroll to position [2778, 0]
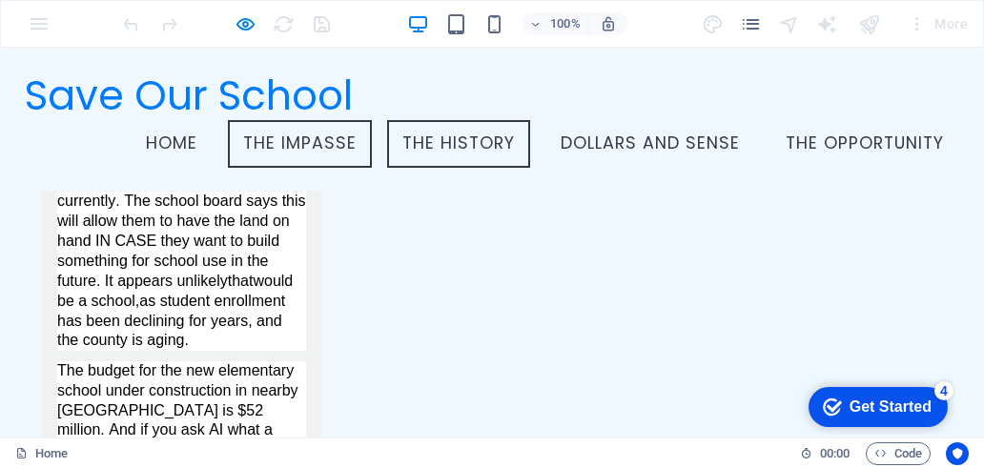
click at [298, 148] on link "The Impasse" at bounding box center [300, 144] width 144 height 48
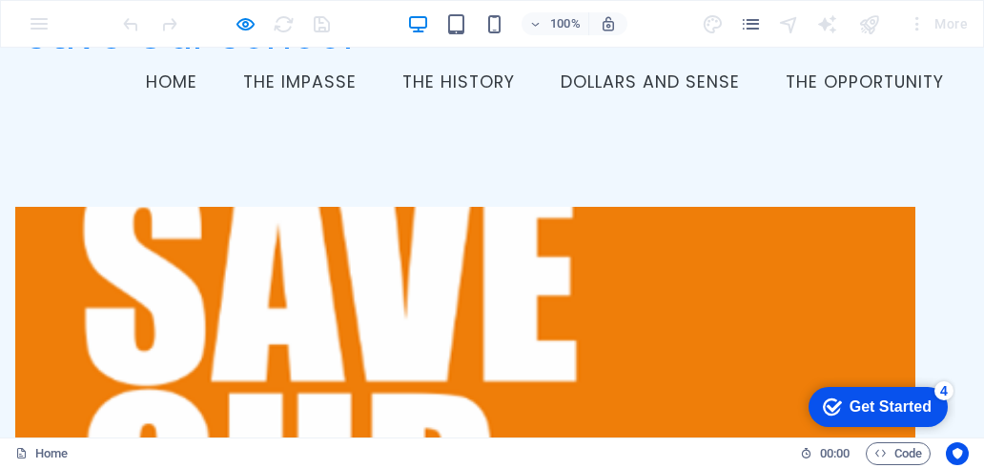
scroll to position [0, 0]
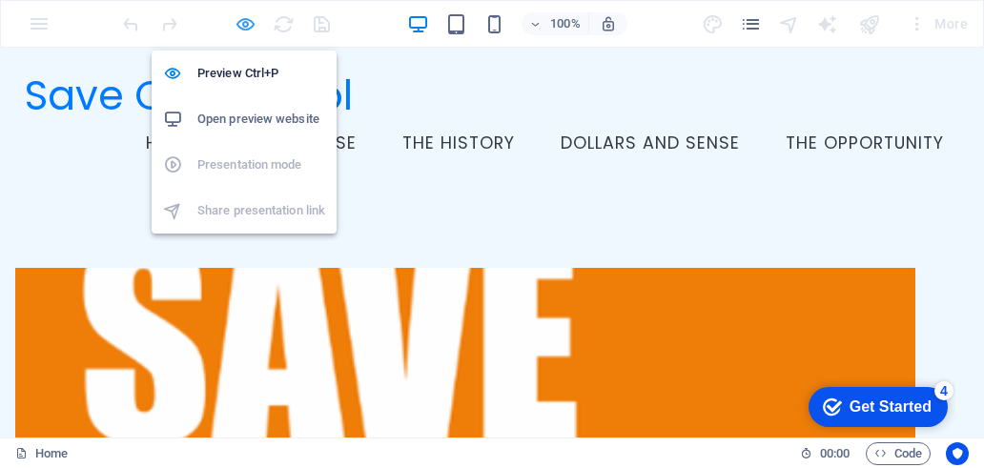
click at [242, 20] on icon "button" at bounding box center [245, 24] width 22 height 22
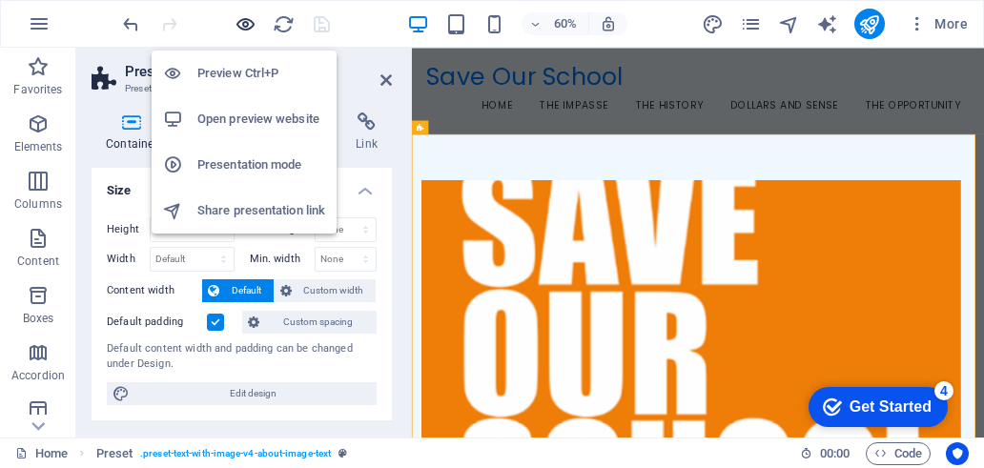
click at [247, 28] on icon "button" at bounding box center [245, 24] width 22 height 22
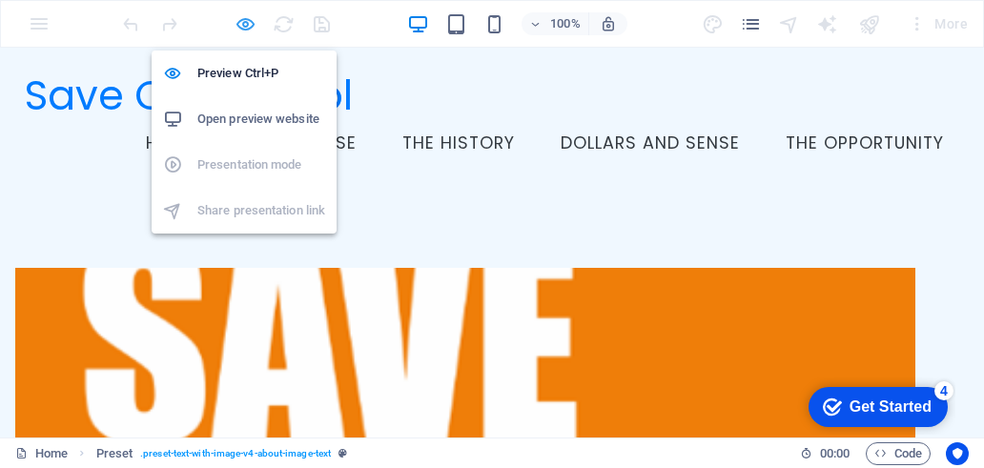
click at [247, 19] on icon "button" at bounding box center [245, 24] width 22 height 22
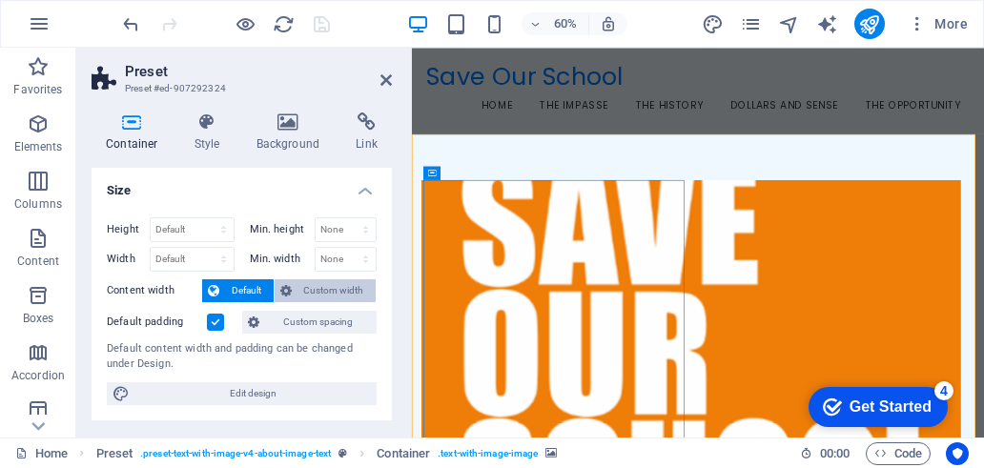
click at [350, 284] on span "Custom width" at bounding box center [333, 290] width 73 height 23
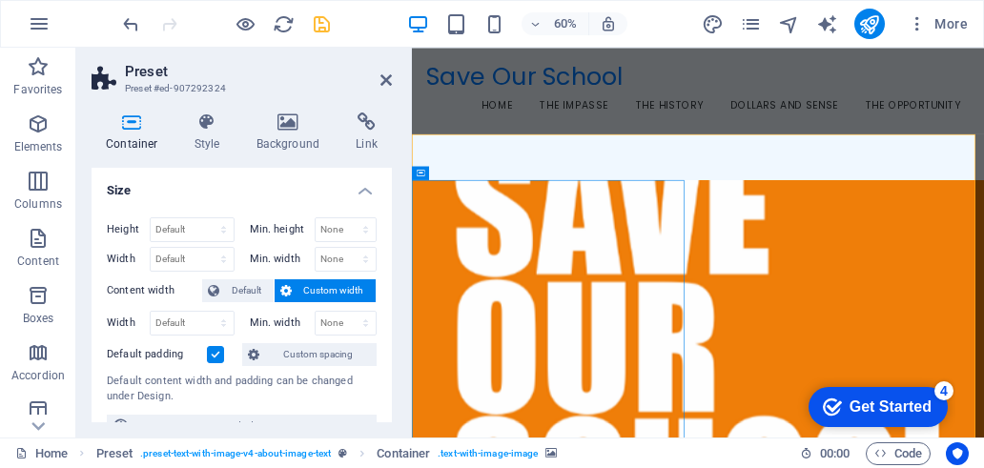
click at [173, 291] on label "Content width" at bounding box center [154, 290] width 95 height 23
click at [244, 290] on span "Default" at bounding box center [246, 290] width 43 height 23
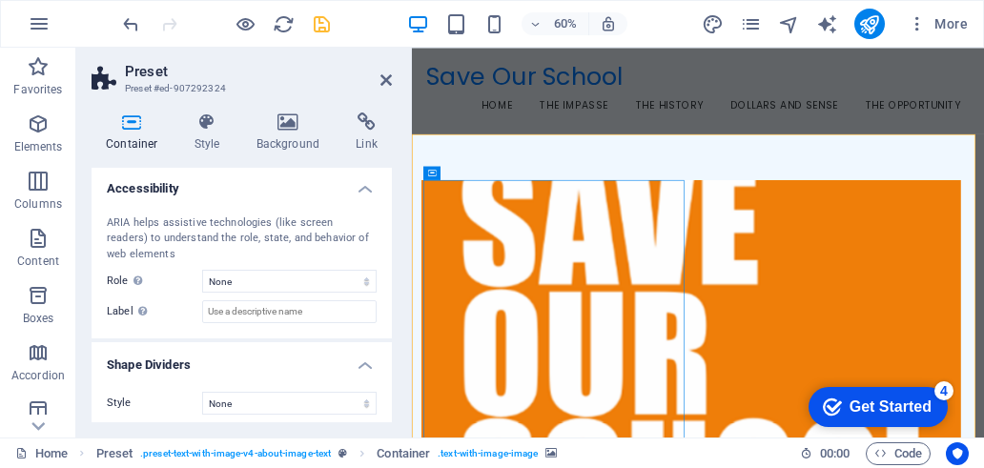
scroll to position [482, 0]
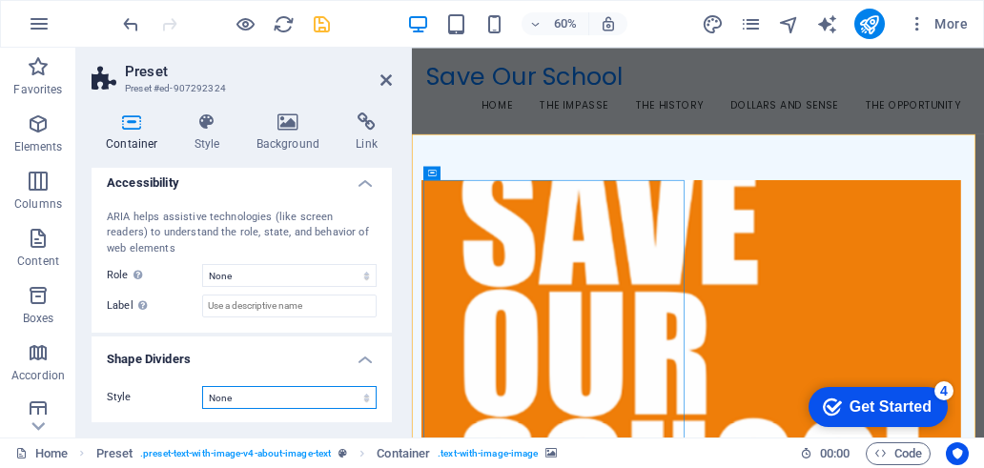
click at [252, 397] on select "None Triangle Square Diagonal Polygon 1 Polygon 2 Zigzag Multiple Zigzags Waves…" at bounding box center [289, 397] width 174 height 23
click at [252, 400] on select "None Triangle Square Diagonal Polygon 1 Polygon 2 Zigzag Multiple Zigzags Waves…" at bounding box center [289, 397] width 174 height 23
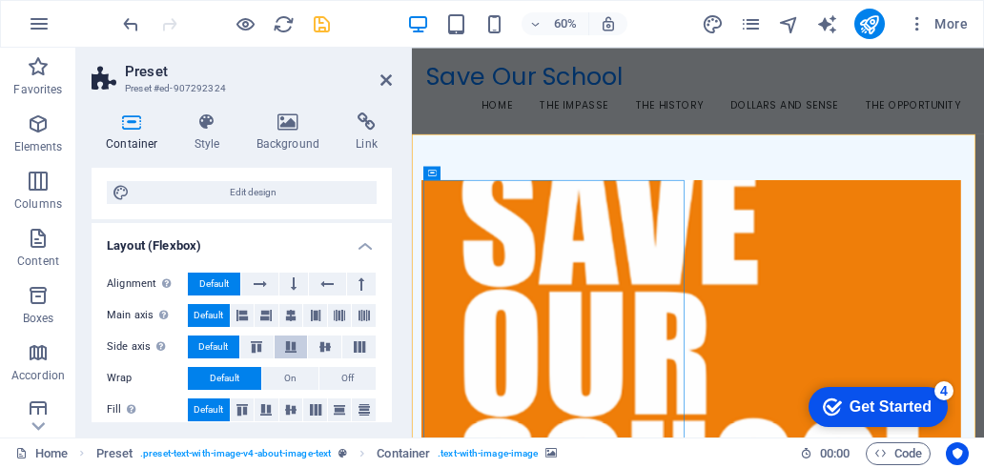
scroll to position [197, 0]
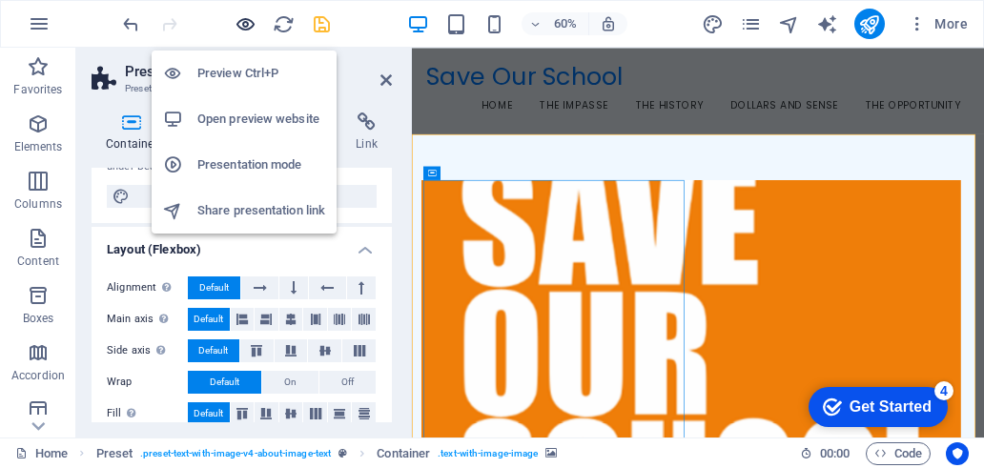
click at [244, 24] on icon "button" at bounding box center [245, 24] width 22 height 22
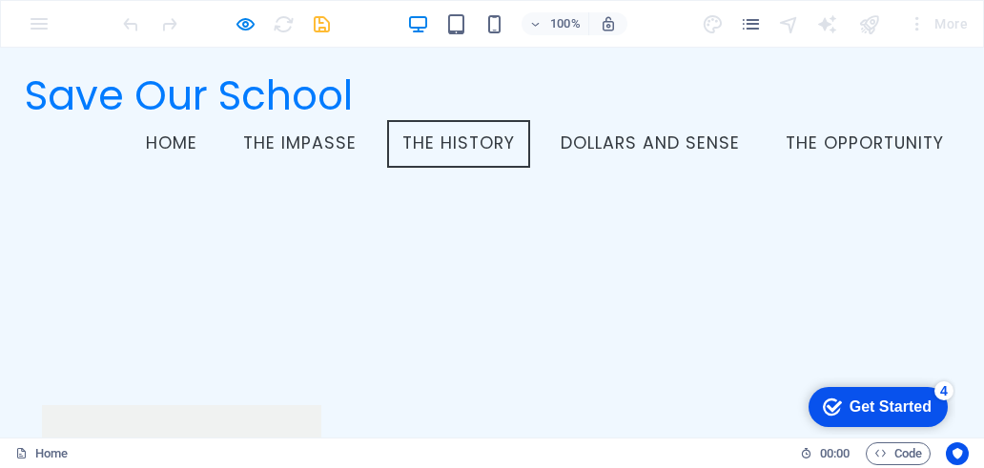
scroll to position [903, 0]
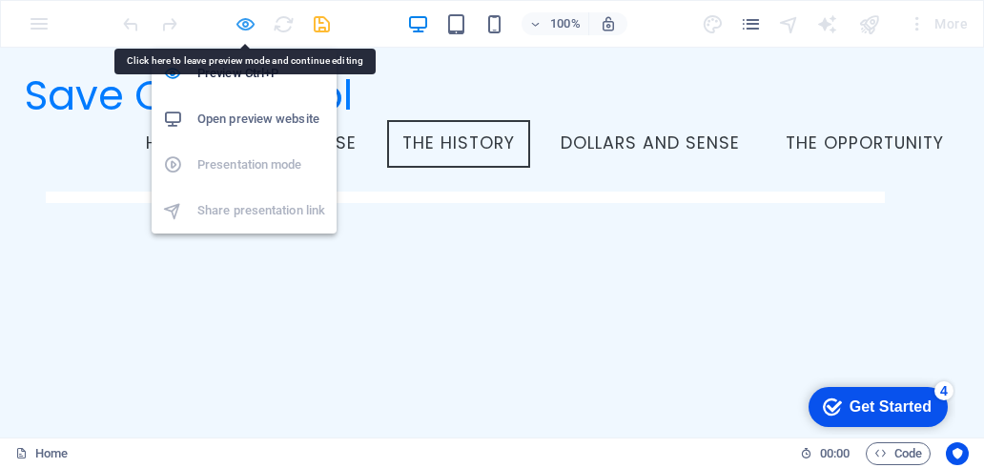
click at [250, 22] on icon "button" at bounding box center [245, 24] width 22 height 22
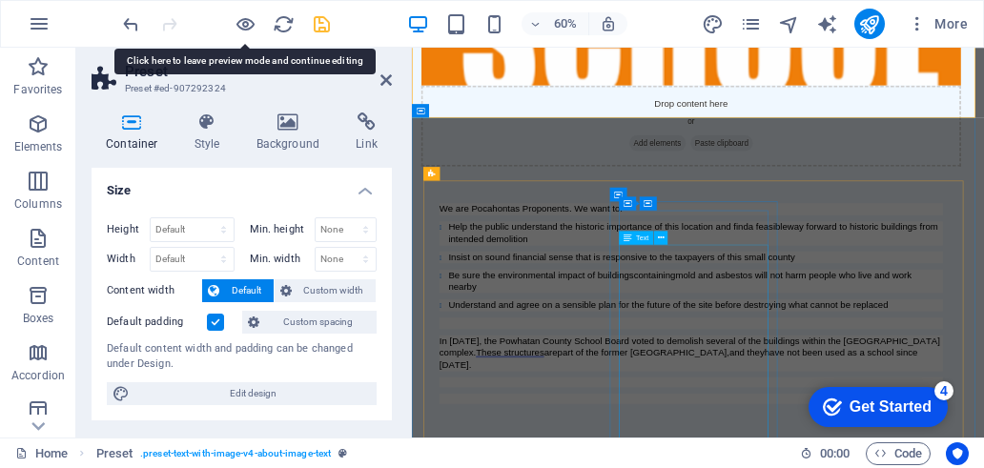
scroll to position [855, 0]
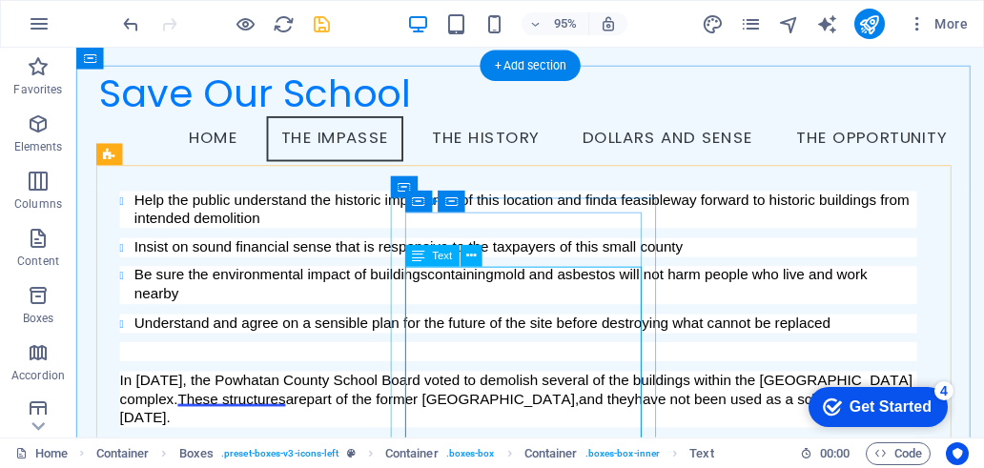
scroll to position [711, 0]
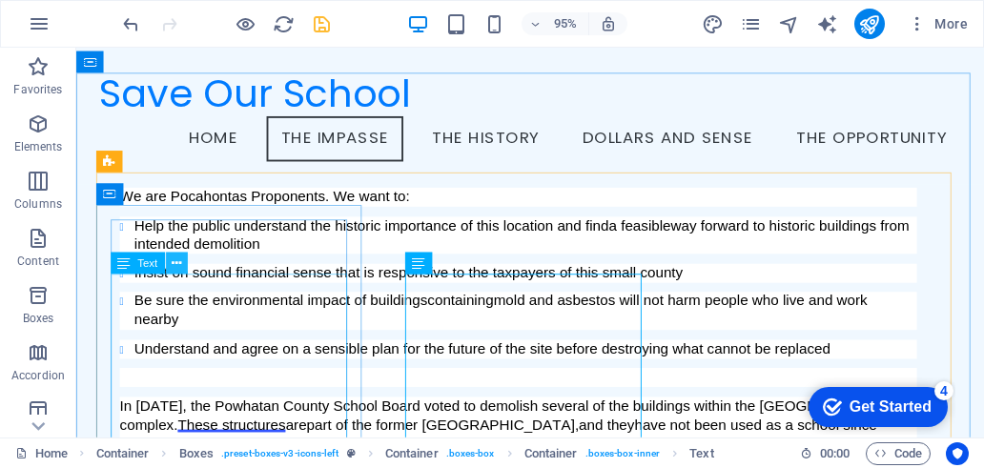
click at [179, 260] on icon at bounding box center [177, 263] width 10 height 19
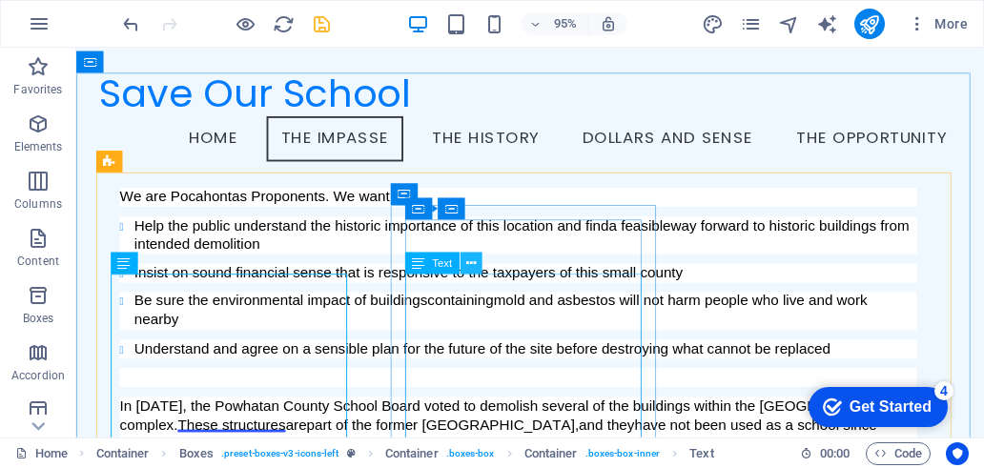
click at [478, 264] on button at bounding box center [471, 264] width 22 height 22
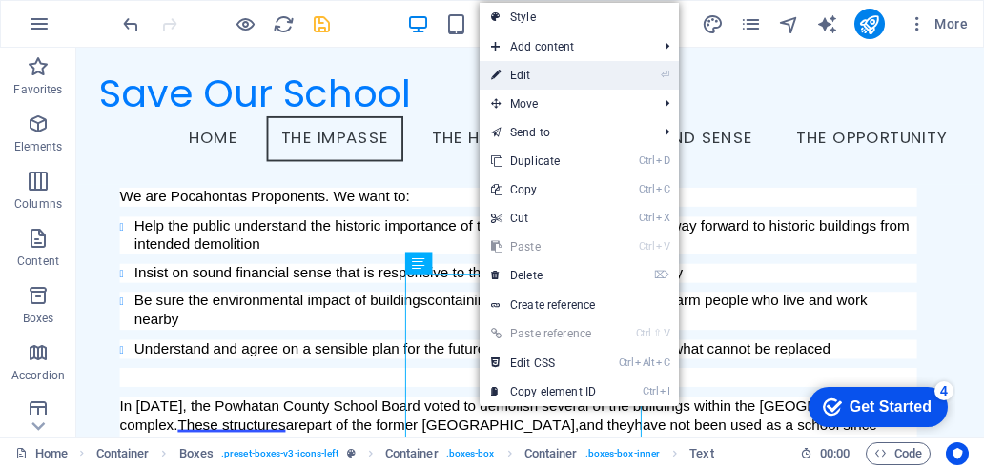
click at [541, 73] on link "⏎ Edit" at bounding box center [543, 75] width 128 height 29
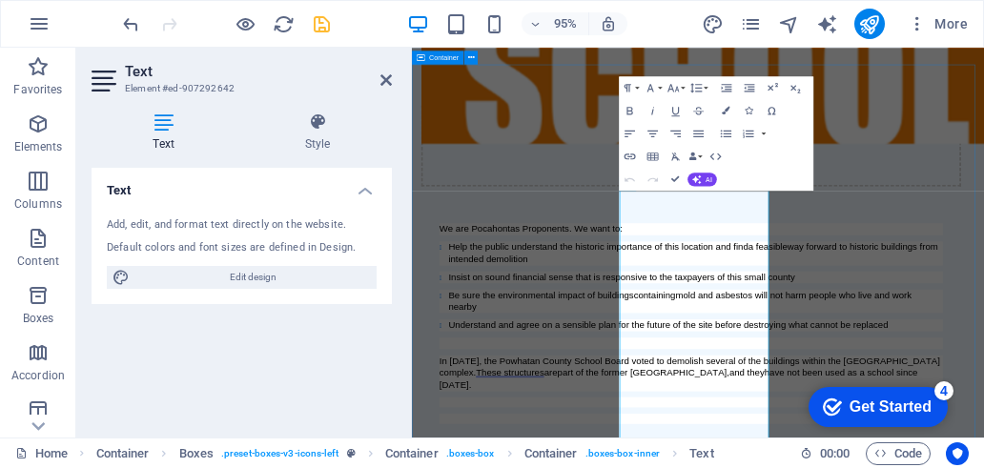
scroll to position [855, 0]
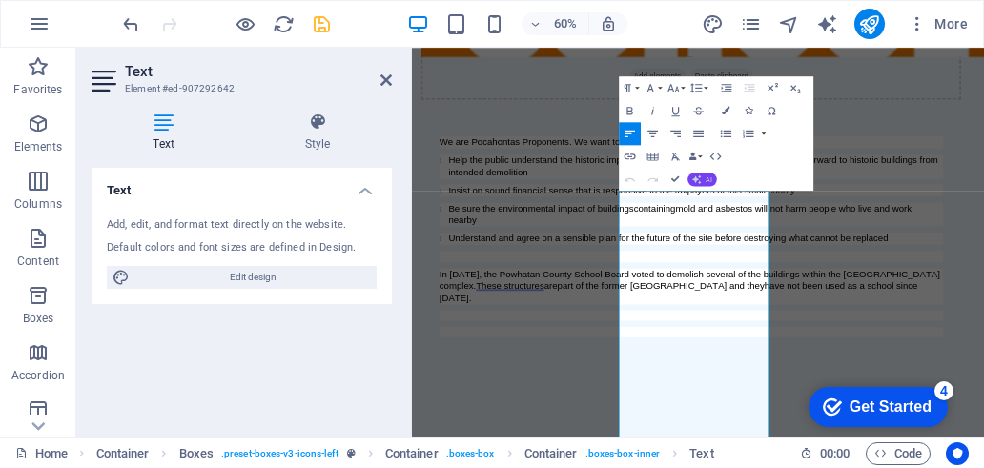
click at [707, 182] on span "AI" at bounding box center [708, 179] width 7 height 7
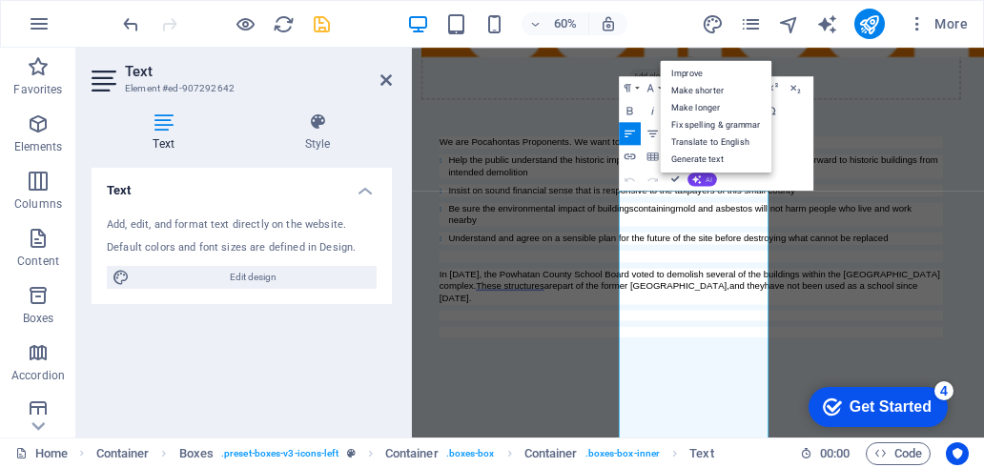
click at [703, 182] on button "AI" at bounding box center [702, 179] width 30 height 13
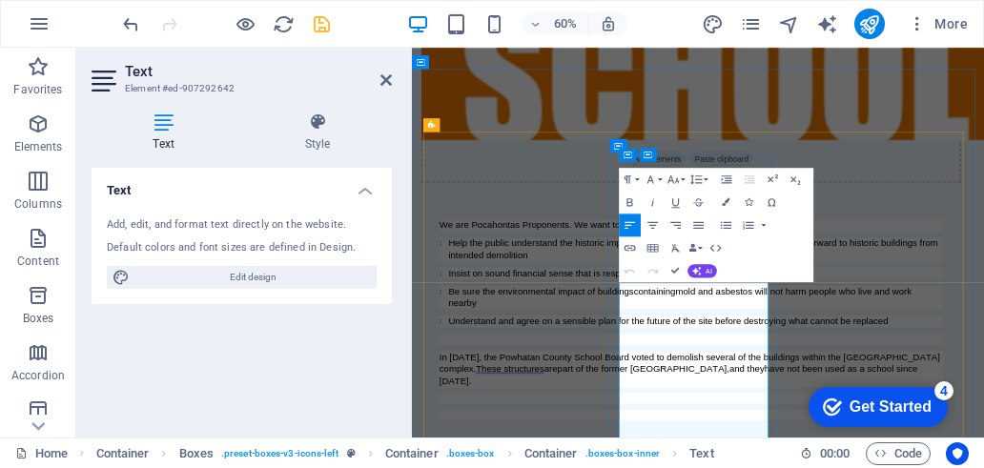
scroll to position [760, 0]
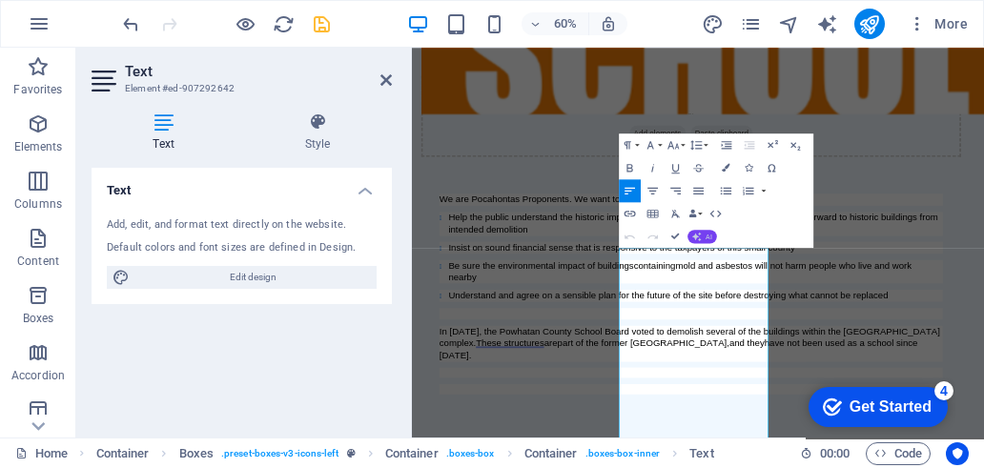
click at [706, 237] on span "AI" at bounding box center [708, 237] width 7 height 7
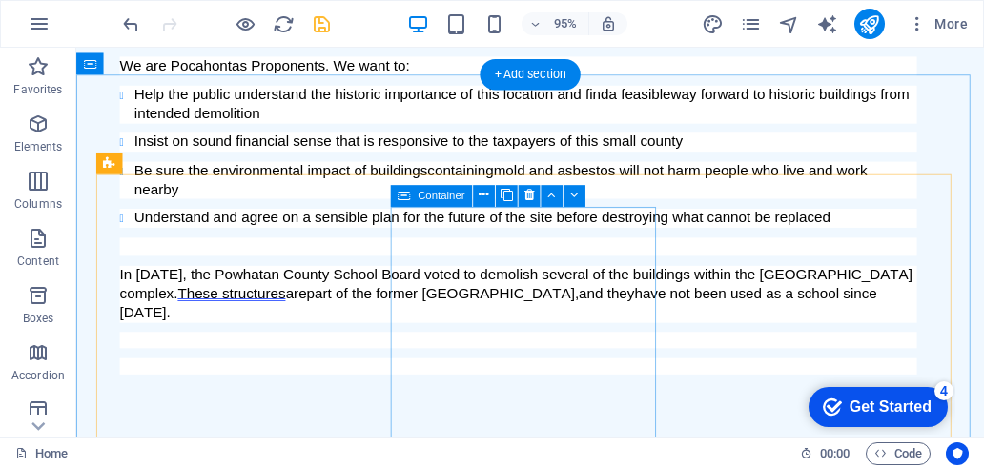
scroll to position [997, 0]
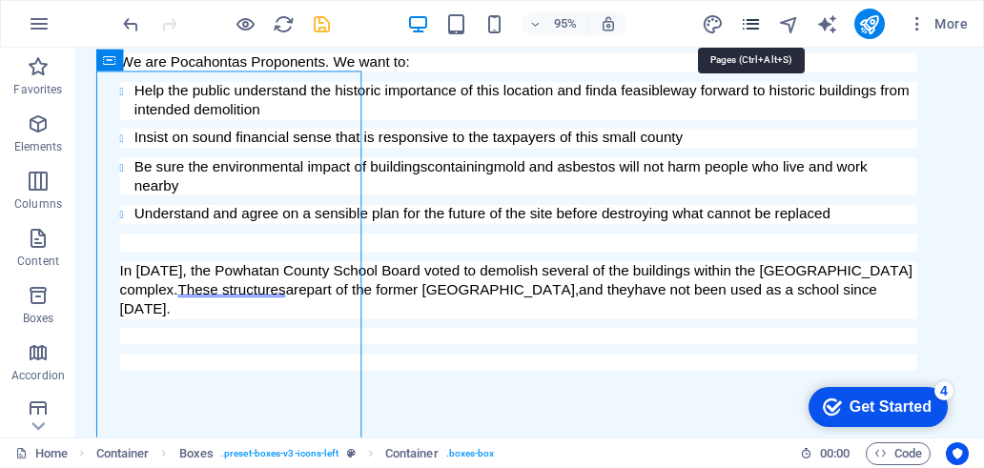
click at [751, 23] on icon "pages" at bounding box center [751, 24] width 22 height 22
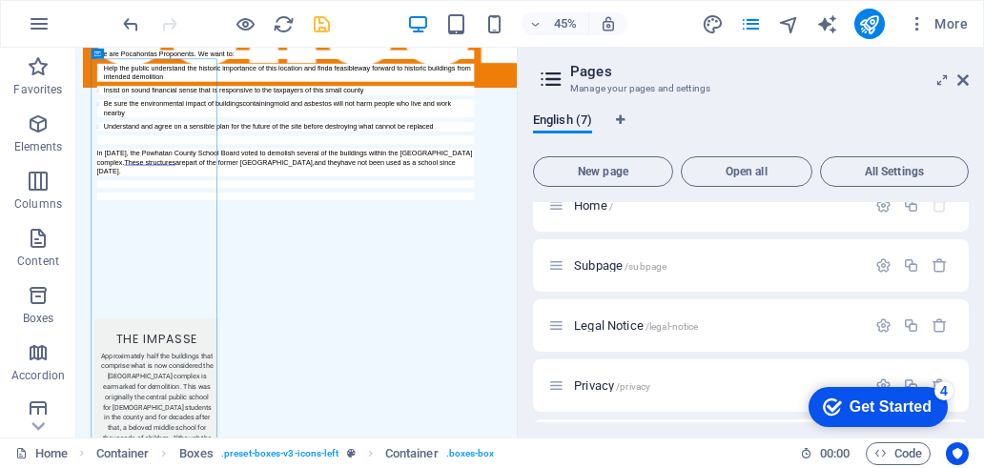
scroll to position [0, 0]
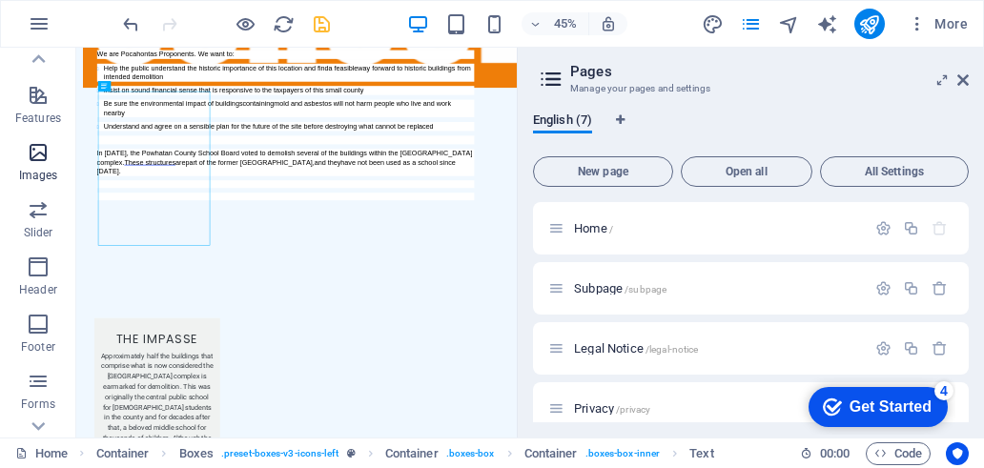
scroll to position [276, 0]
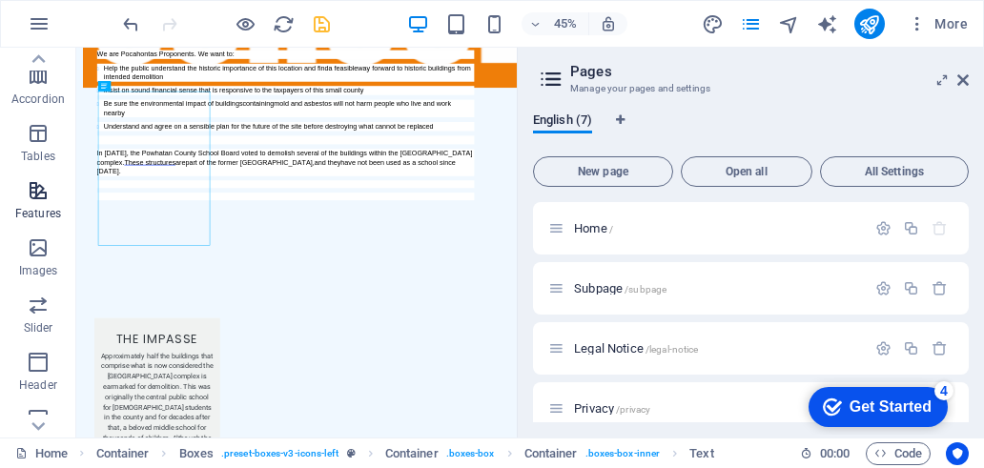
click at [42, 193] on icon "button" at bounding box center [38, 190] width 23 height 23
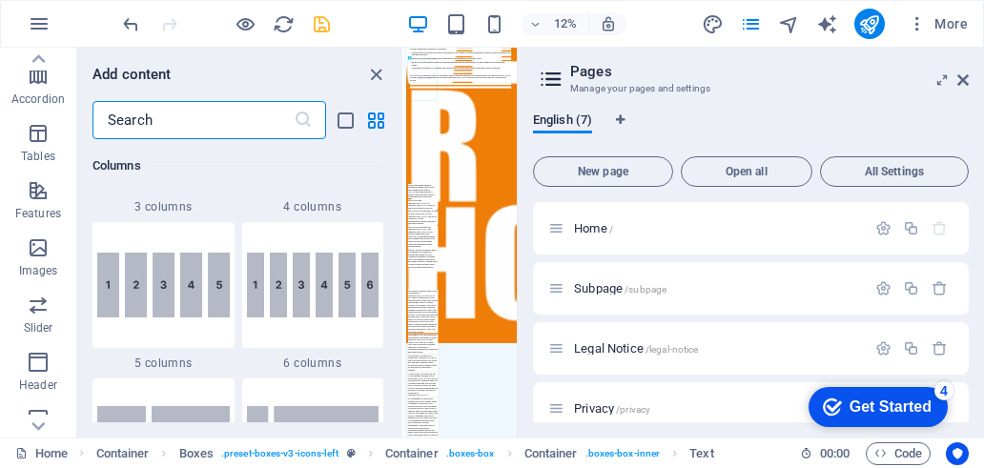
scroll to position [1037, 0]
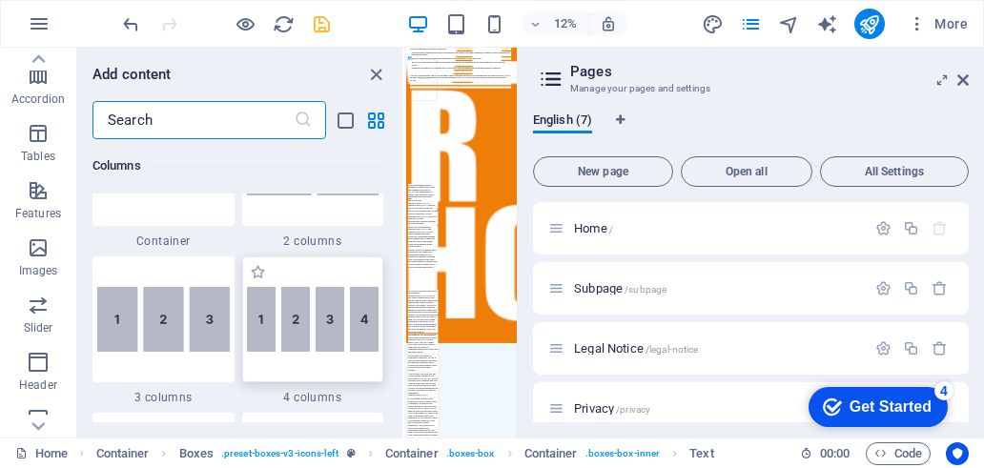
click at [365, 333] on img at bounding box center [313, 319] width 132 height 65
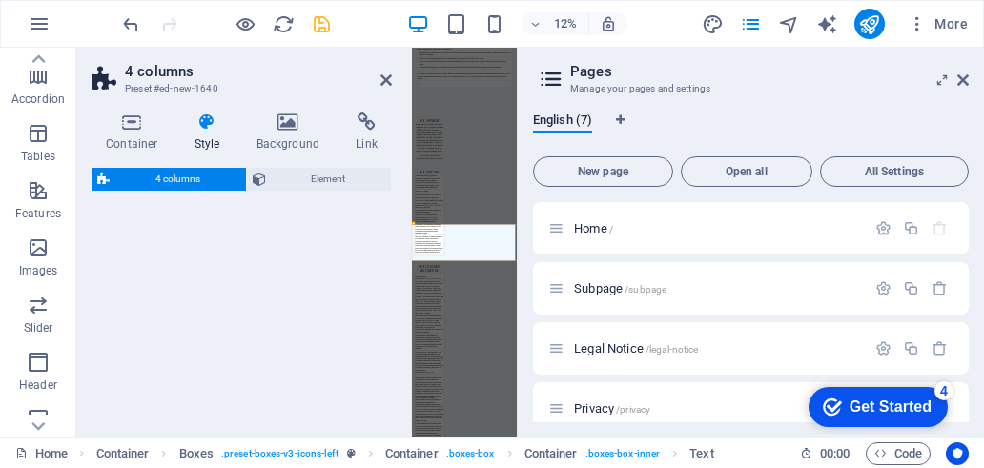
scroll to position [2946, 0]
select select "rem"
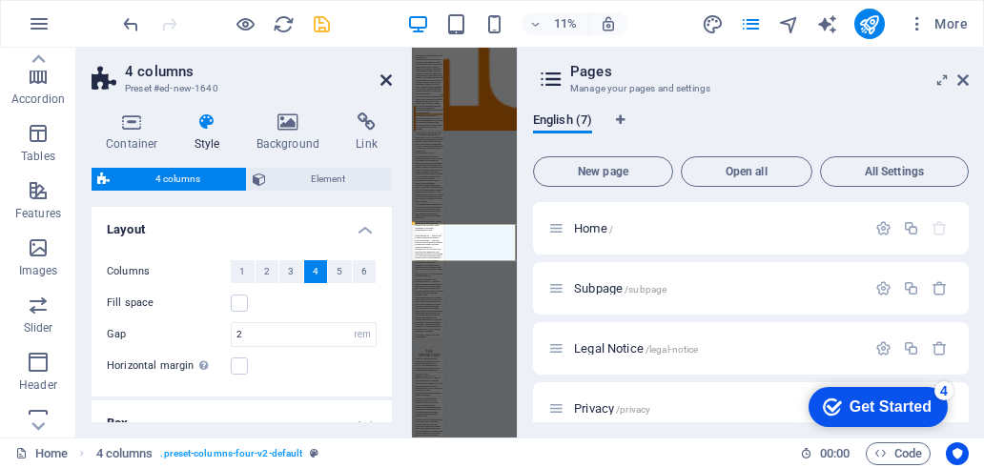
click at [383, 77] on icon at bounding box center [385, 79] width 11 height 15
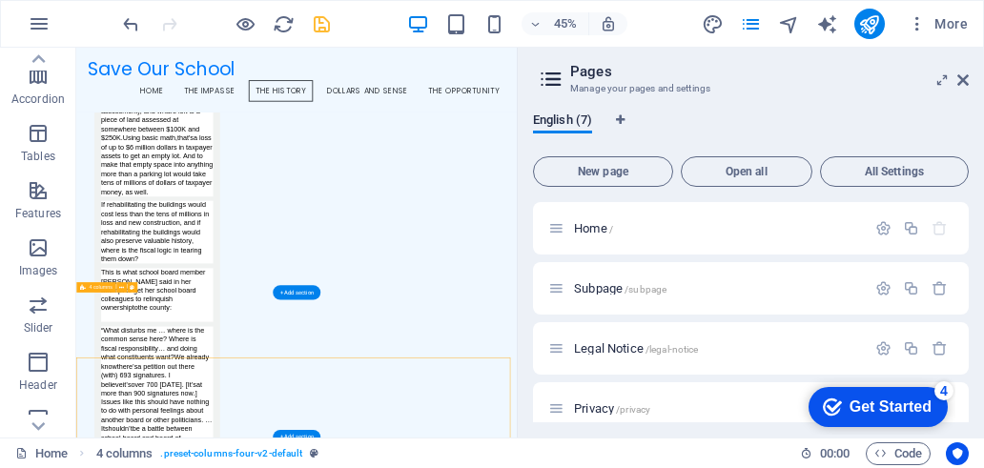
scroll to position [3792, 0]
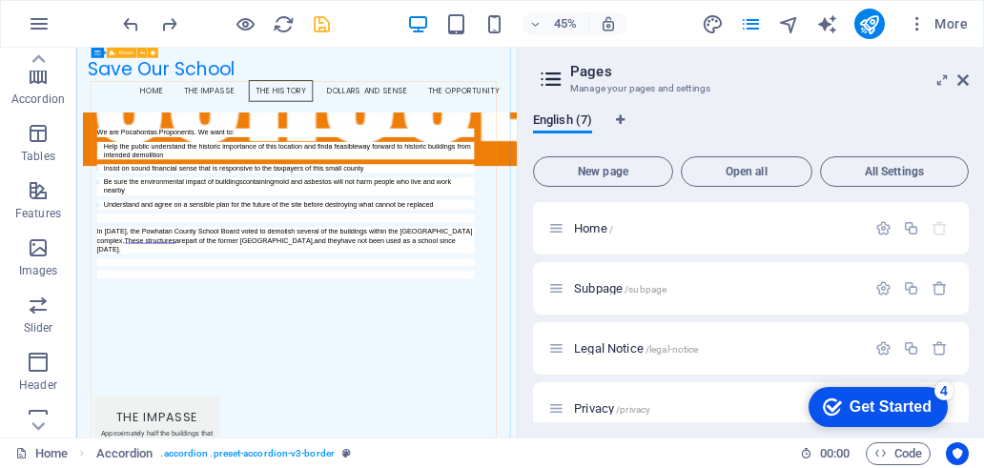
scroll to position [646, 0]
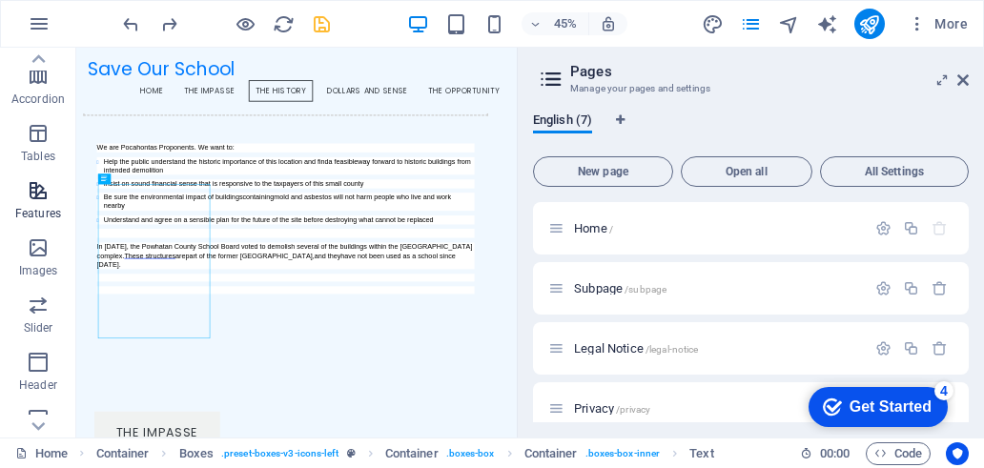
click at [38, 199] on icon "button" at bounding box center [38, 190] width 23 height 23
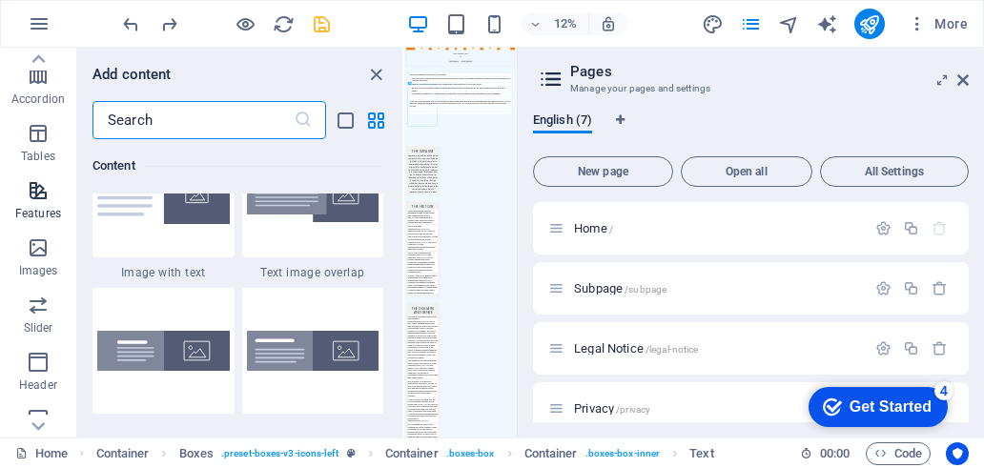
scroll to position [7430, 0]
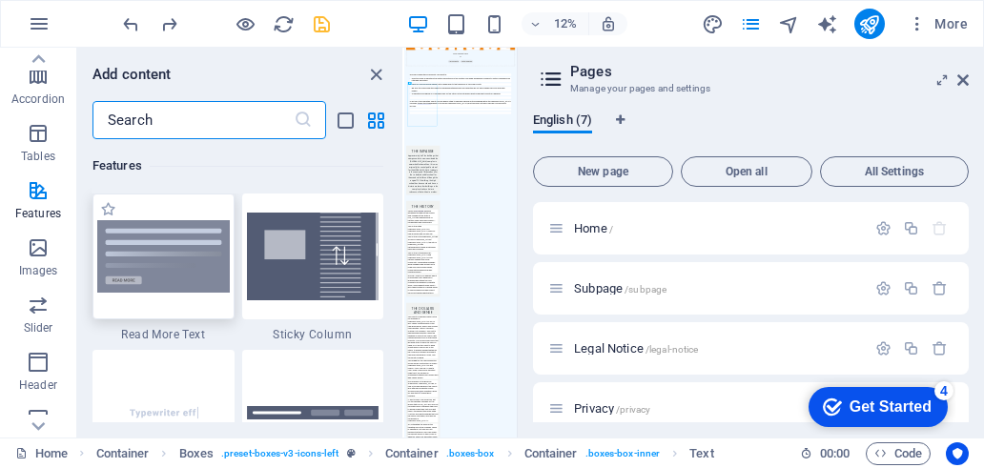
click at [104, 261] on img at bounding box center [163, 256] width 132 height 72
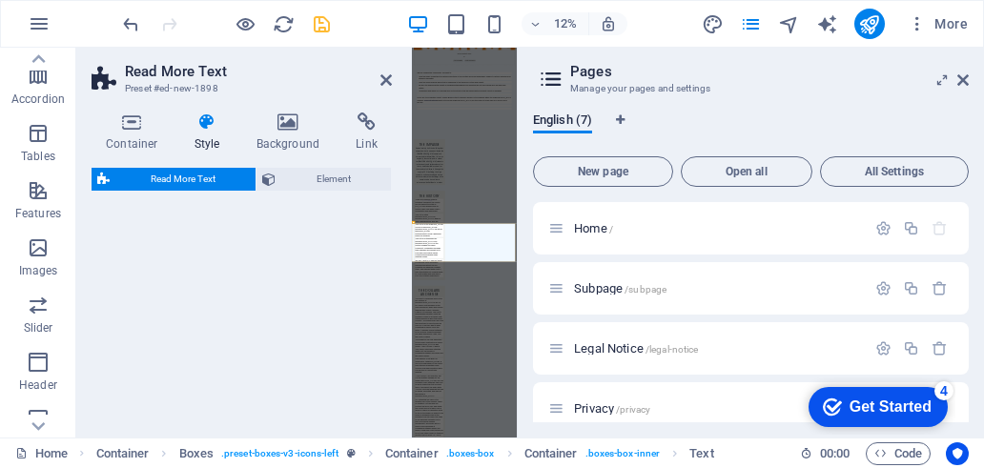
scroll to position [2954, 0]
select select "px"
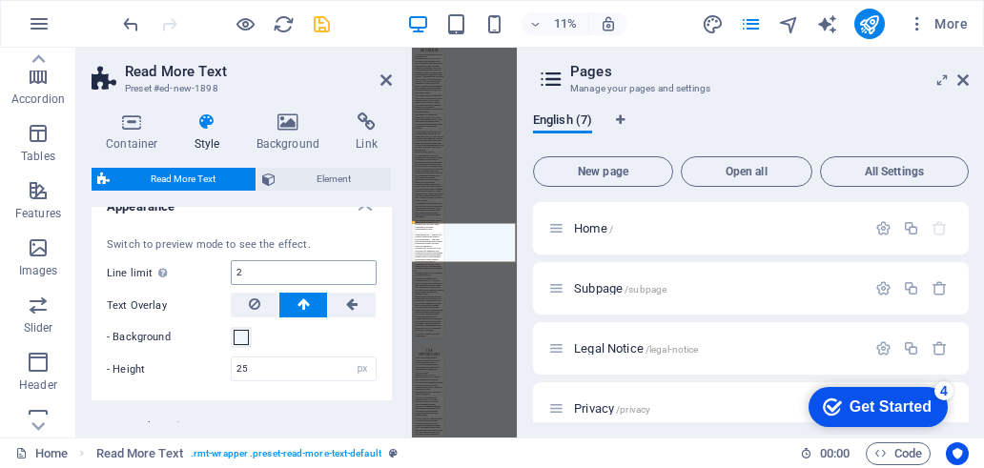
scroll to position [0, 0]
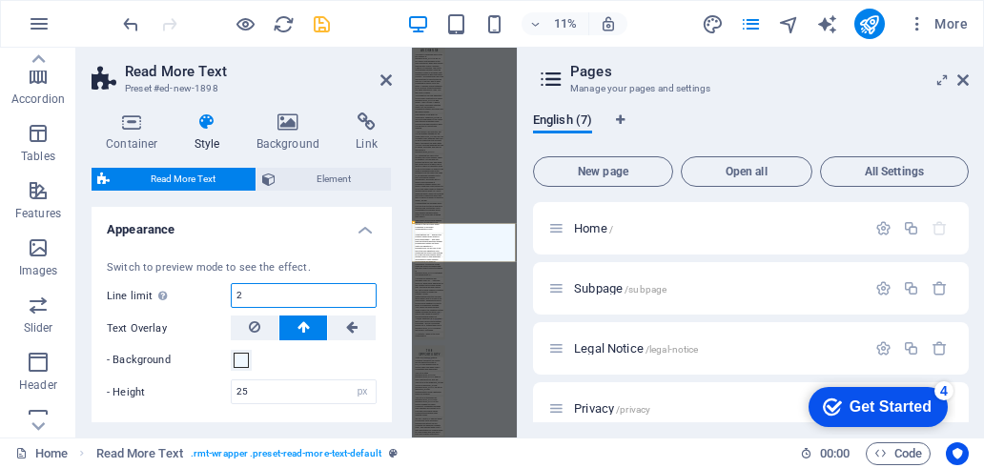
drag, startPoint x: 250, startPoint y: 291, endPoint x: 231, endPoint y: 291, distance: 19.1
click at [232, 291] on input "2" at bounding box center [304, 295] width 144 height 23
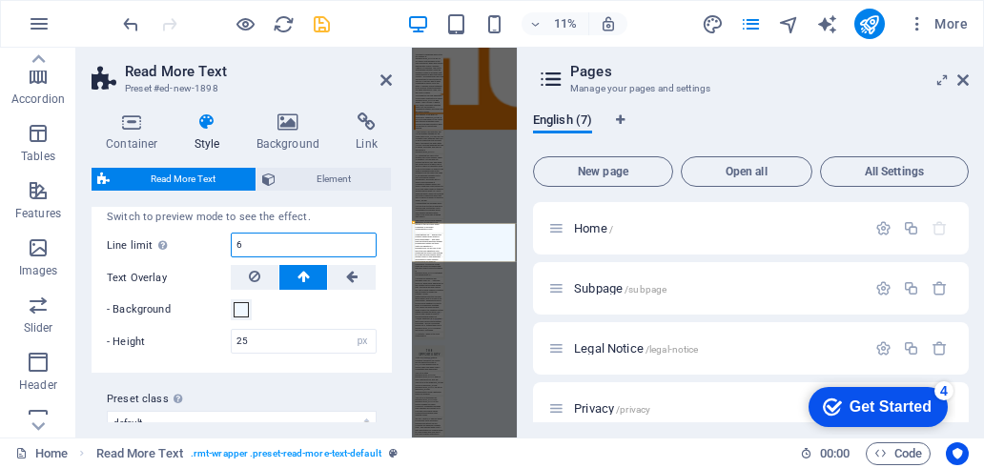
scroll to position [76, 0]
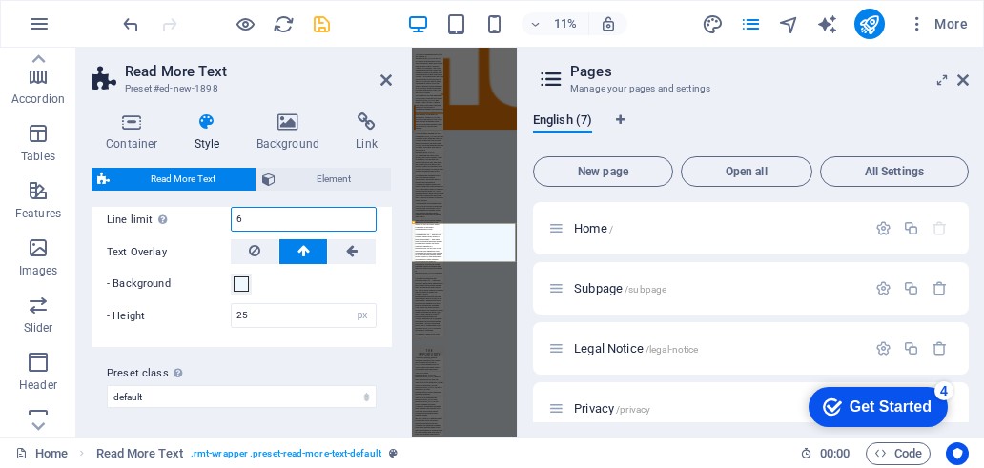
type input "6"
click at [522, 199] on div "English (7) New page Open all All Settings Home / Subpage /subpage Legal Notice…" at bounding box center [751, 267] width 466 height 340
click at [385, 81] on icon at bounding box center [385, 79] width 11 height 15
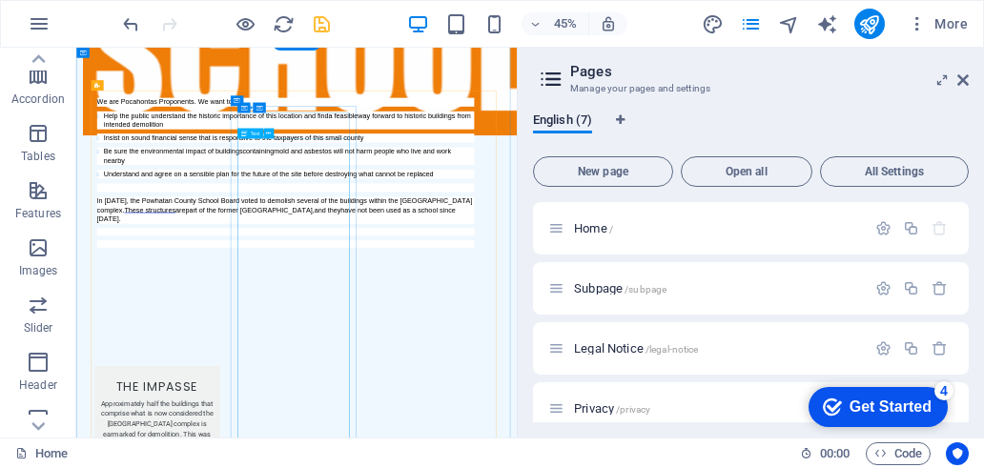
scroll to position [888, 0]
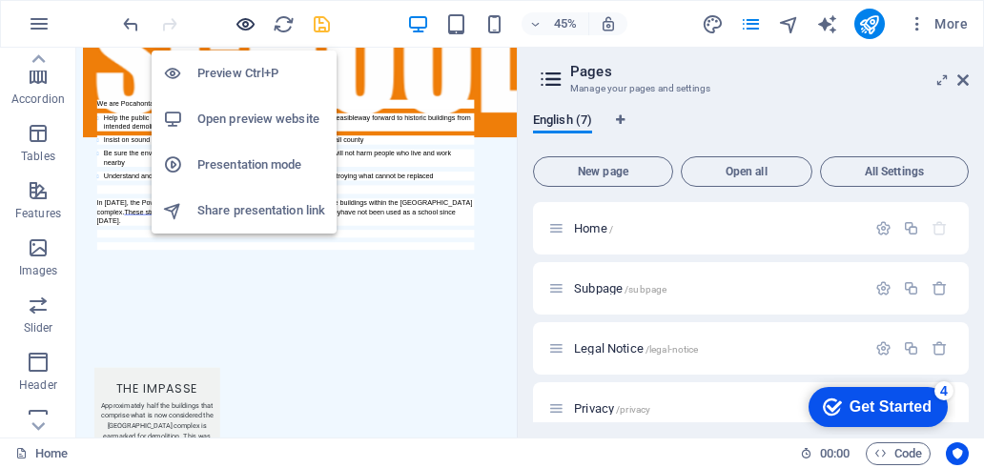
click at [245, 22] on icon "button" at bounding box center [245, 24] width 22 height 22
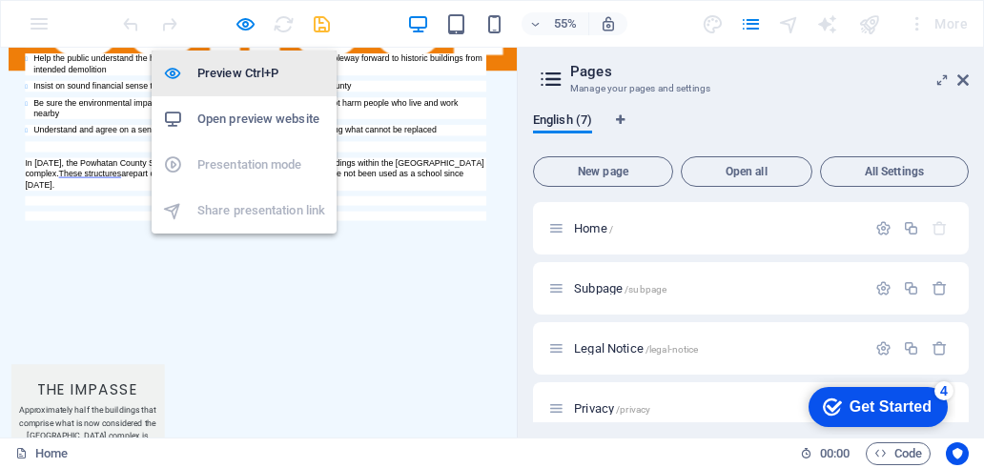
click at [228, 71] on h6 "Preview Ctrl+P" at bounding box center [261, 73] width 128 height 23
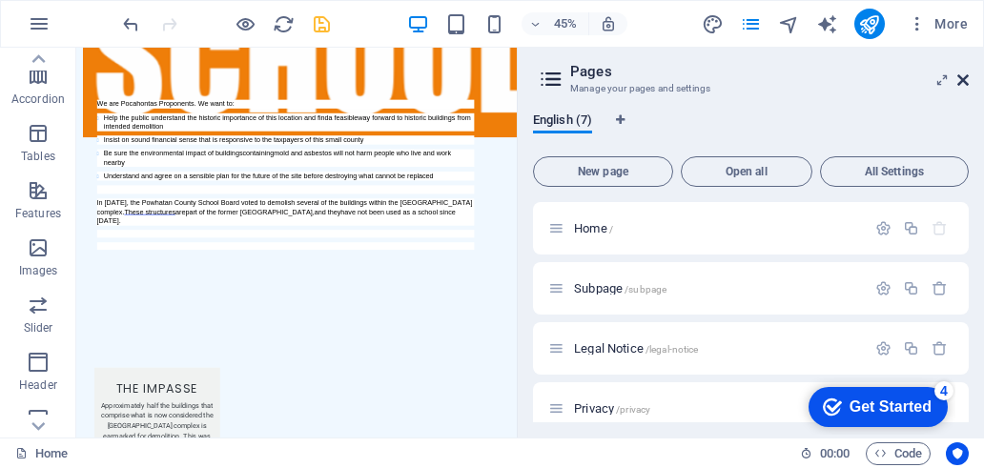
click at [966, 77] on icon at bounding box center [962, 79] width 11 height 15
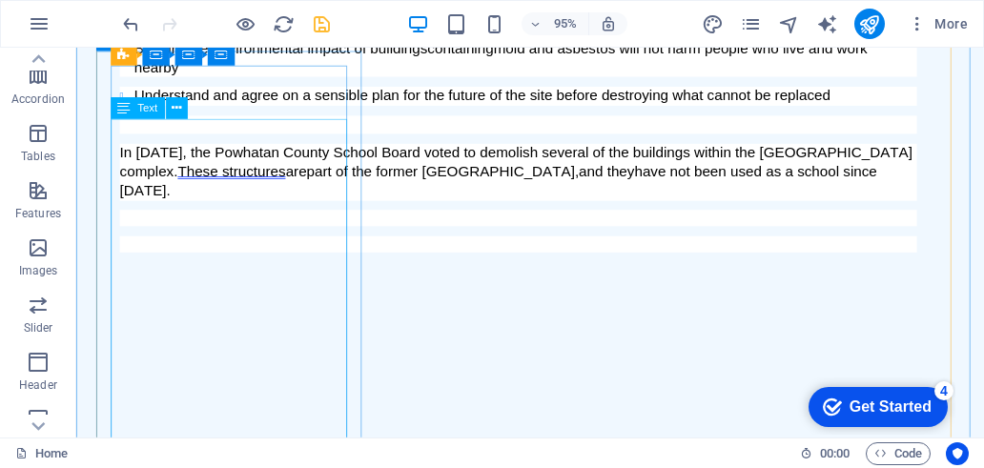
scroll to position [1124, 0]
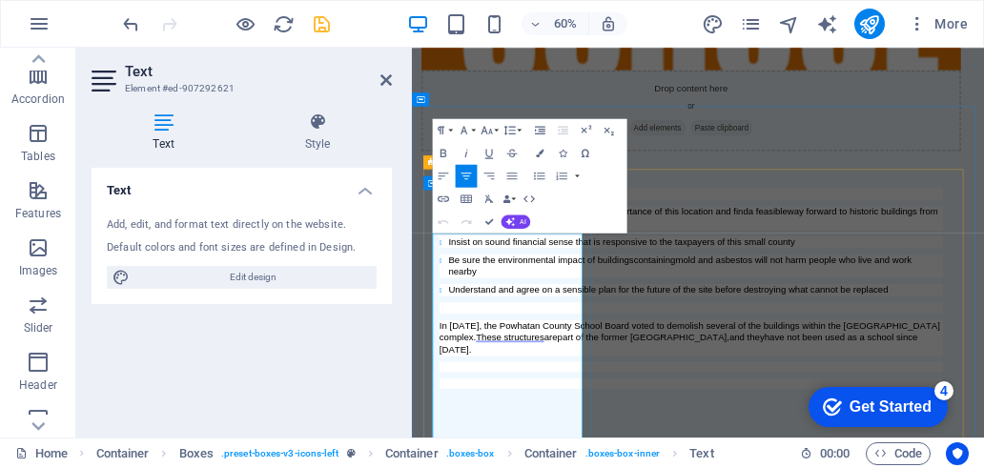
scroll to position [960, 0]
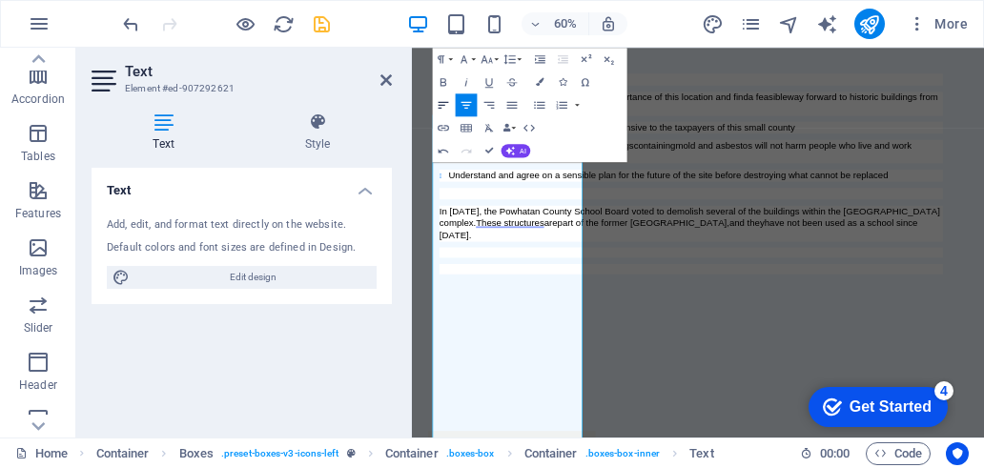
click at [441, 102] on icon "button" at bounding box center [443, 104] width 10 height 7
click at [439, 103] on icon "button" at bounding box center [443, 104] width 13 height 13
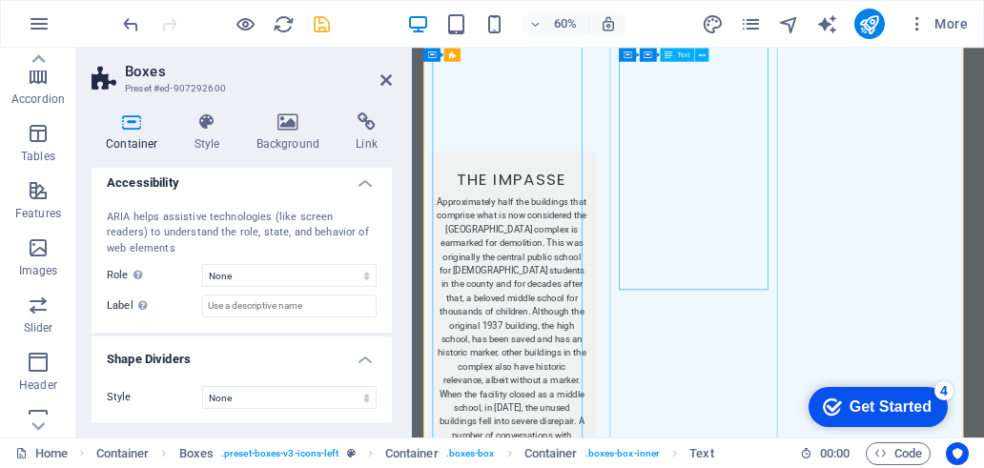
scroll to position [1532, 0]
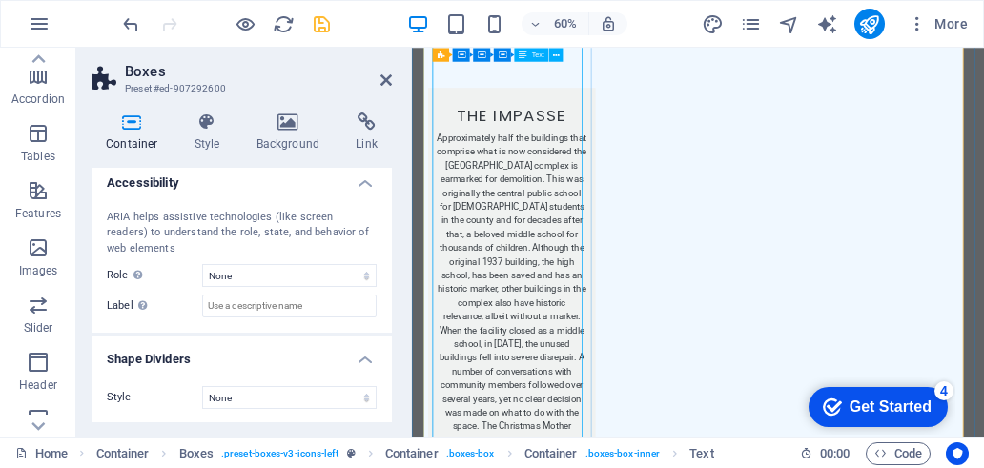
click at [555, 55] on icon at bounding box center [556, 55] width 7 height 12
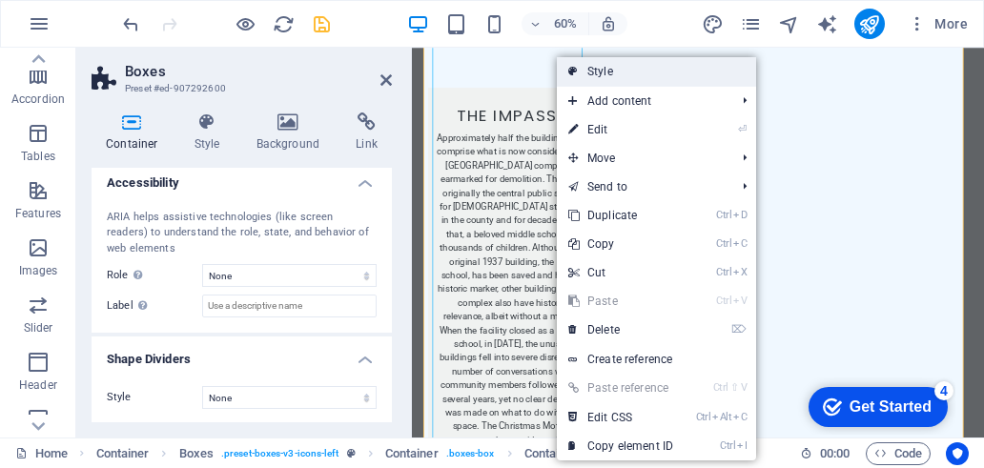
click at [609, 72] on link "Style" at bounding box center [656, 71] width 199 height 29
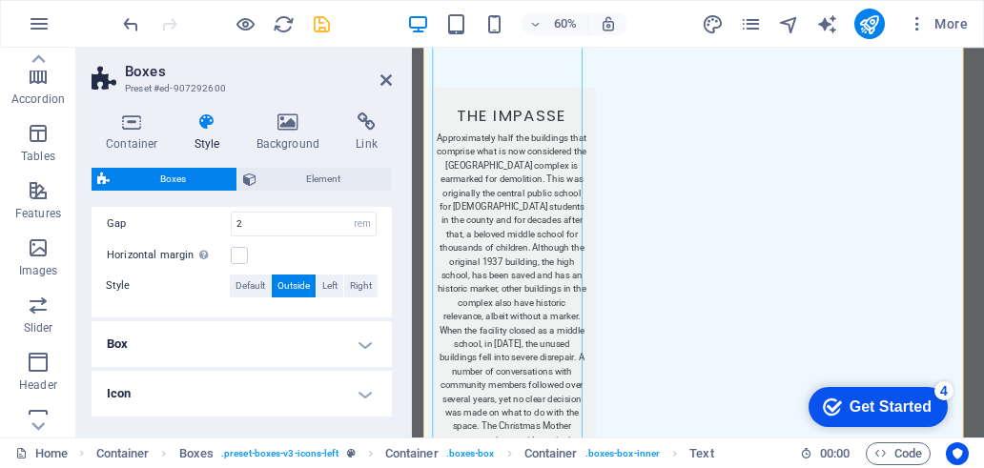
scroll to position [412, 0]
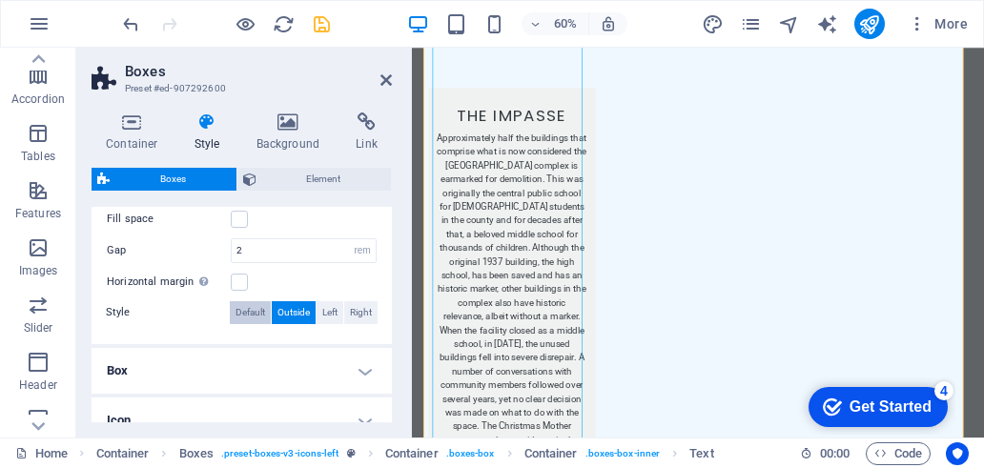
click at [259, 309] on span "Default" at bounding box center [250, 312] width 30 height 23
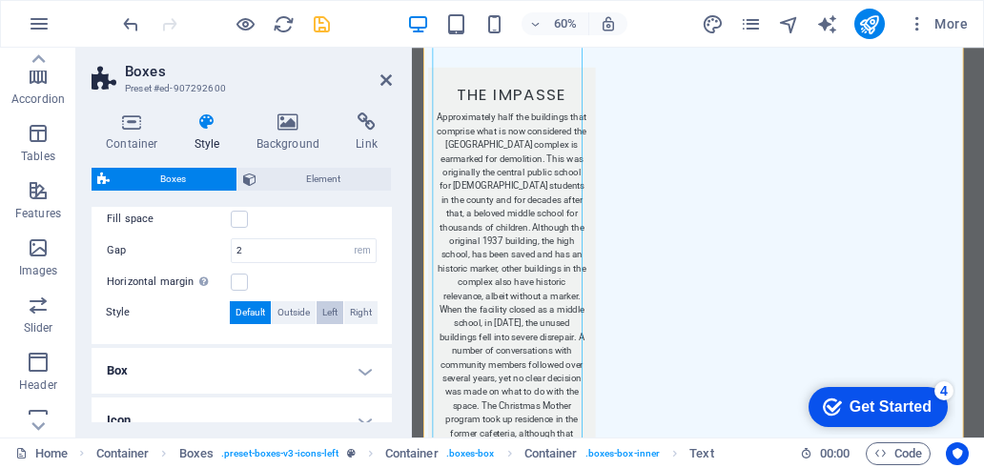
click at [331, 307] on span "Left" at bounding box center [329, 312] width 15 height 23
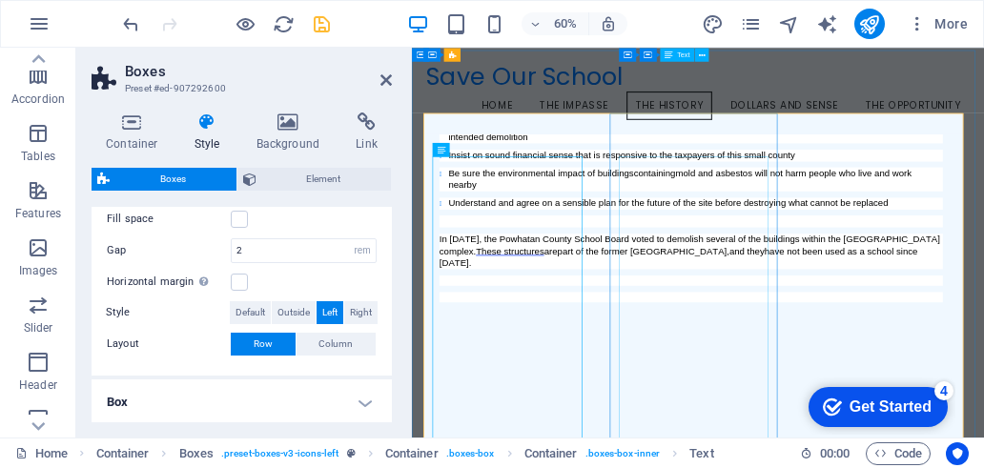
scroll to position [721, 0]
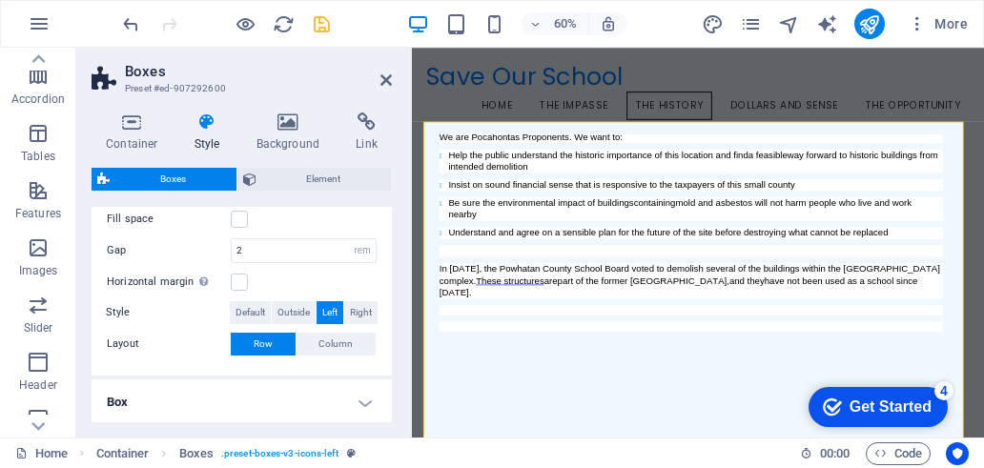
click at [388, 68] on h2 "Boxes" at bounding box center [258, 71] width 267 height 17
click at [383, 79] on icon at bounding box center [385, 79] width 11 height 15
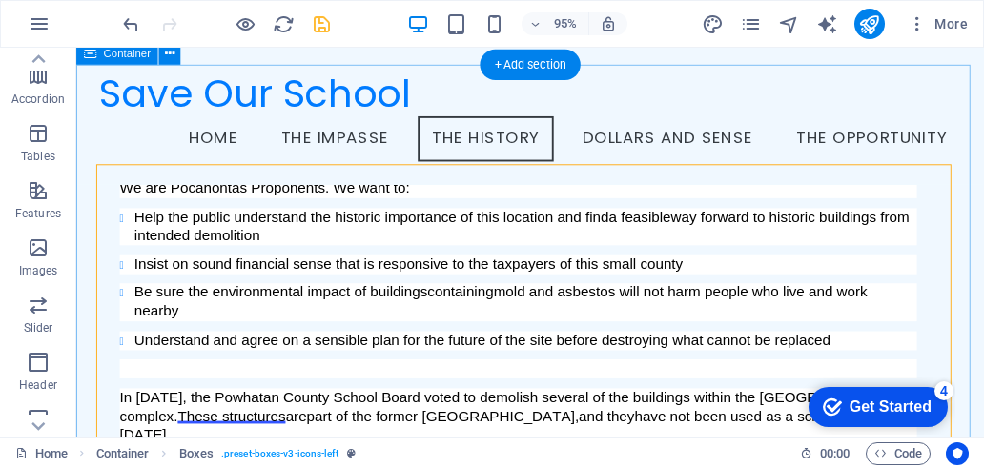
scroll to position [865, 0]
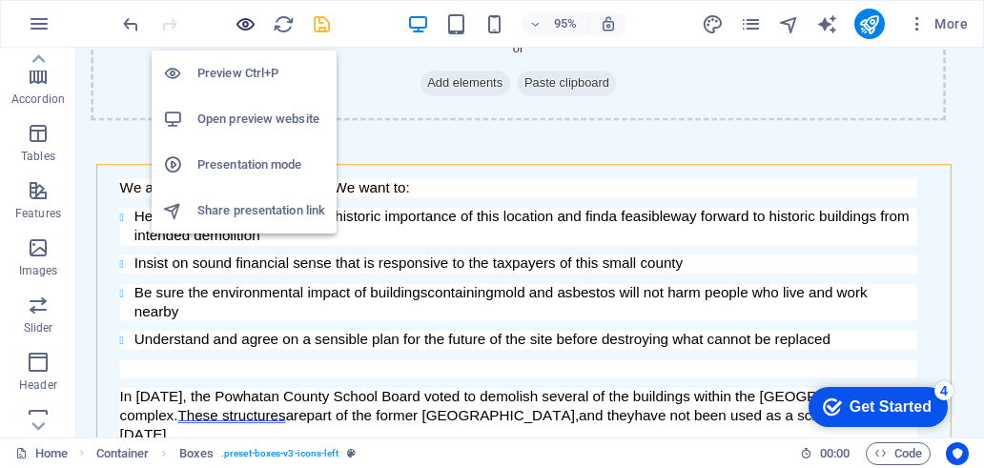
click at [244, 27] on icon "button" at bounding box center [245, 24] width 22 height 22
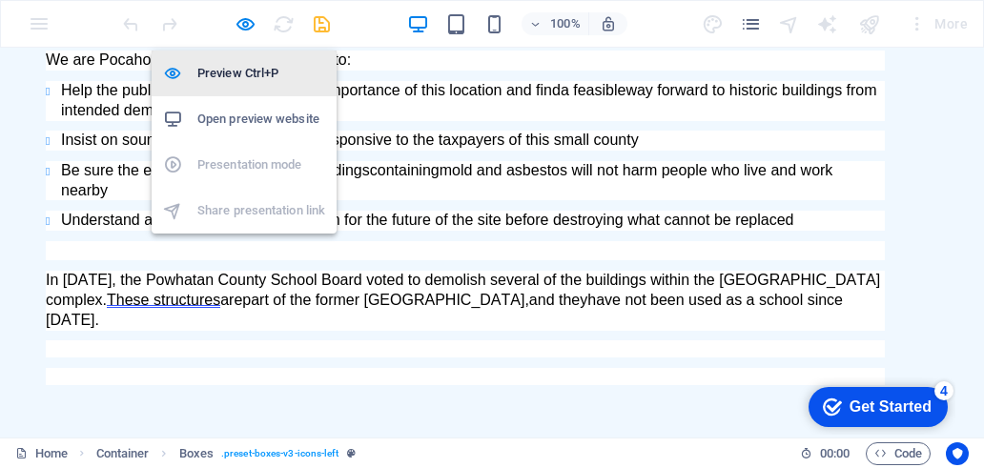
click at [244, 78] on h6 "Preview Ctrl+P" at bounding box center [261, 73] width 128 height 23
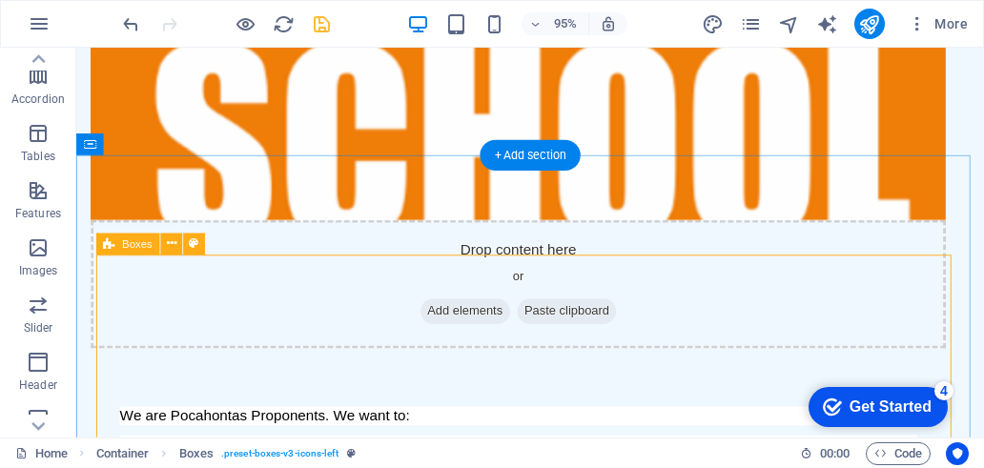
scroll to position [816, 0]
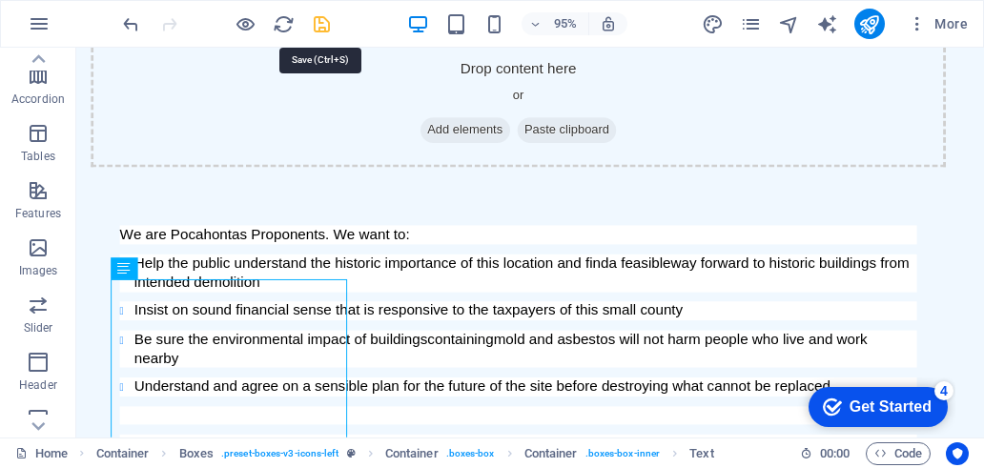
click at [322, 26] on icon "save" at bounding box center [322, 24] width 22 height 22
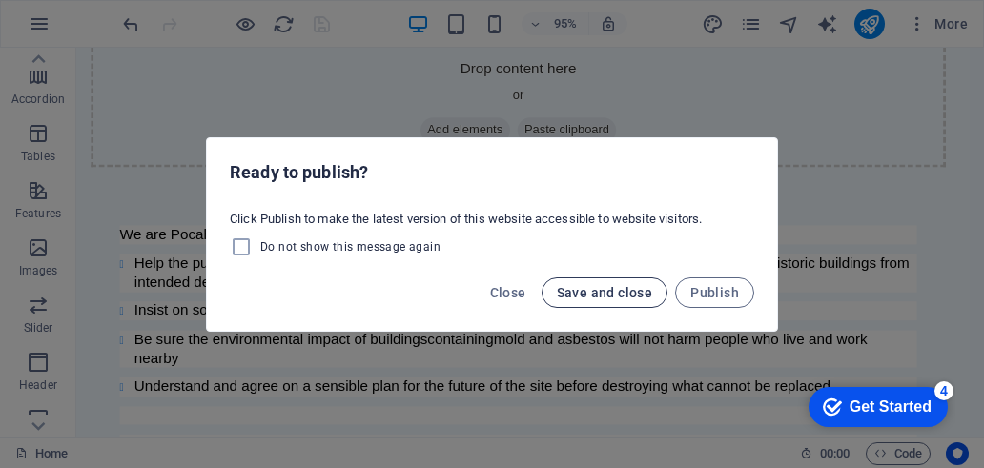
click at [613, 295] on span "Save and close" at bounding box center [605, 292] width 96 height 15
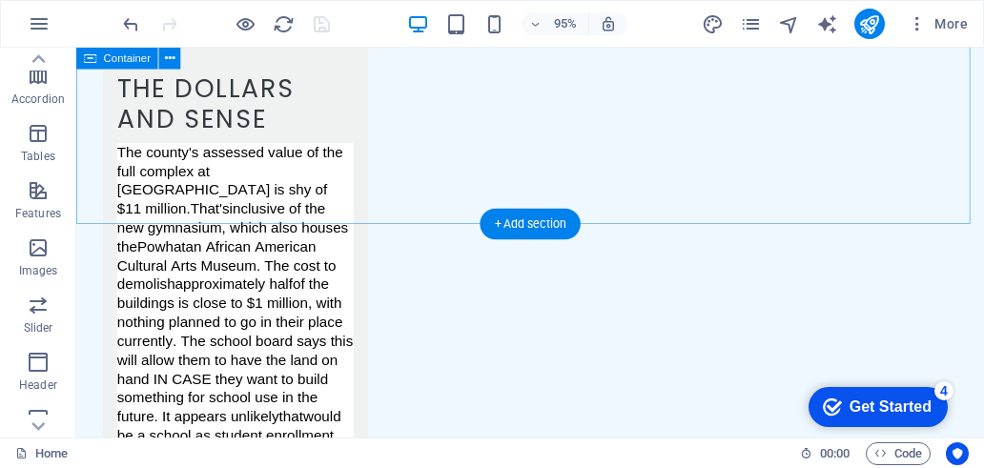
scroll to position [4335, 0]
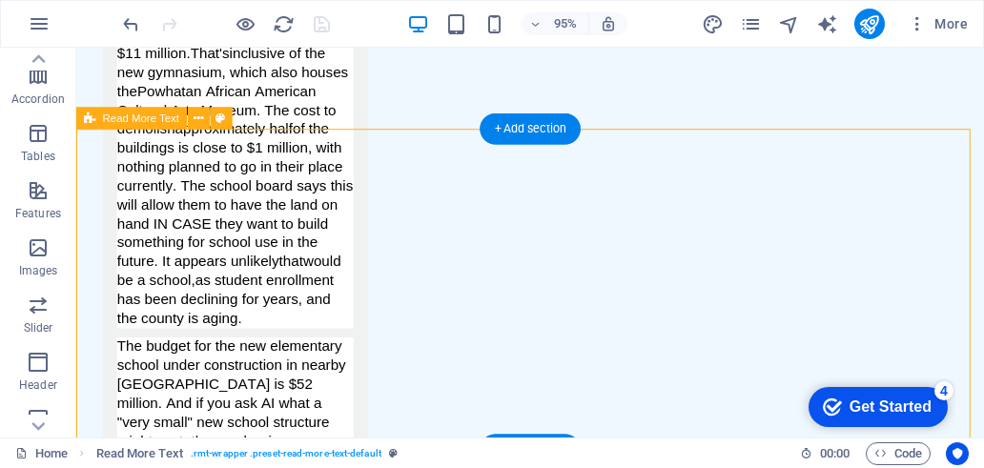
scroll to position [4430, 0]
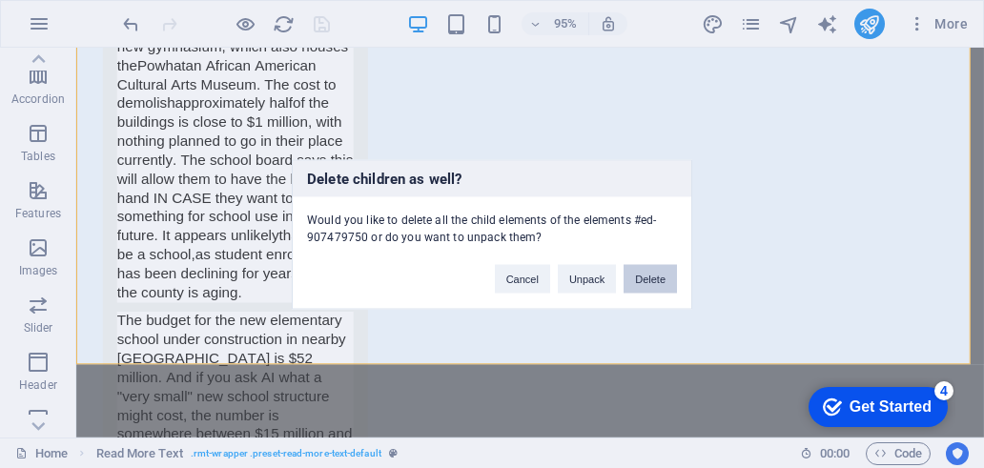
click at [661, 278] on button "Delete" at bounding box center [649, 278] width 53 height 29
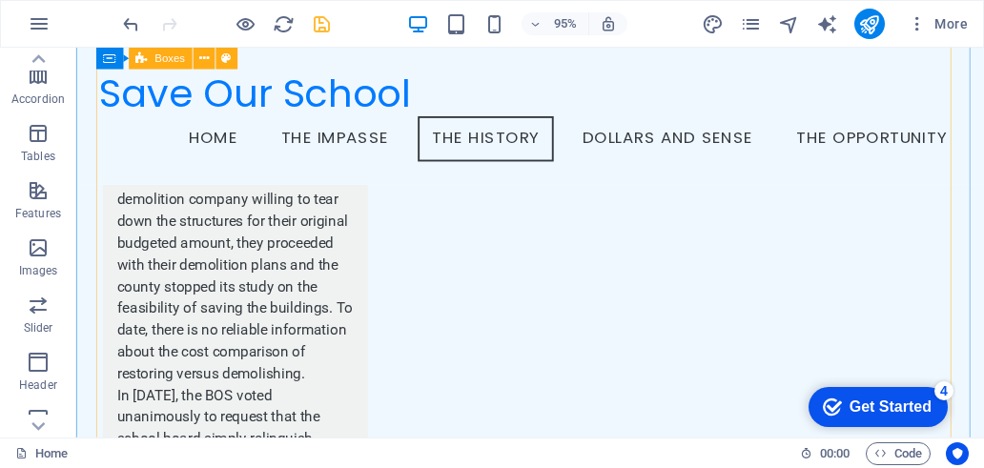
scroll to position [2424, 0]
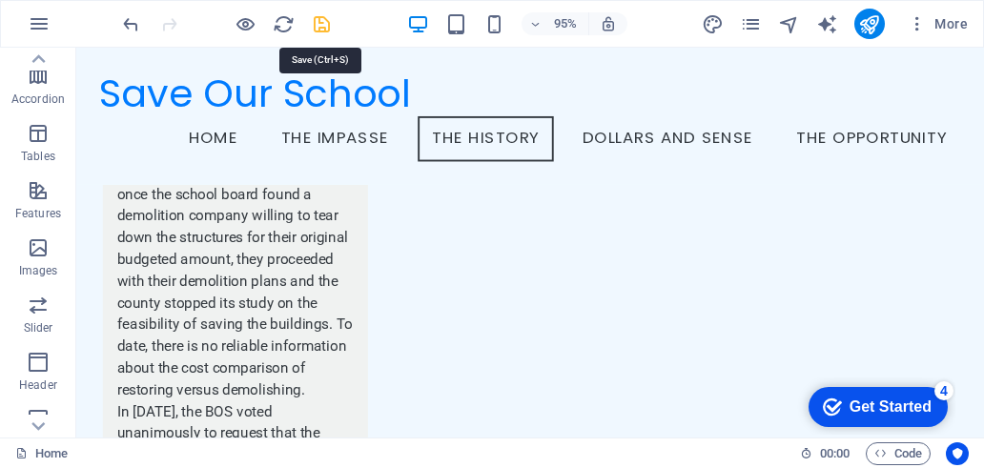
click at [318, 25] on icon "save" at bounding box center [322, 24] width 22 height 22
